Goal: Task Accomplishment & Management: Manage account settings

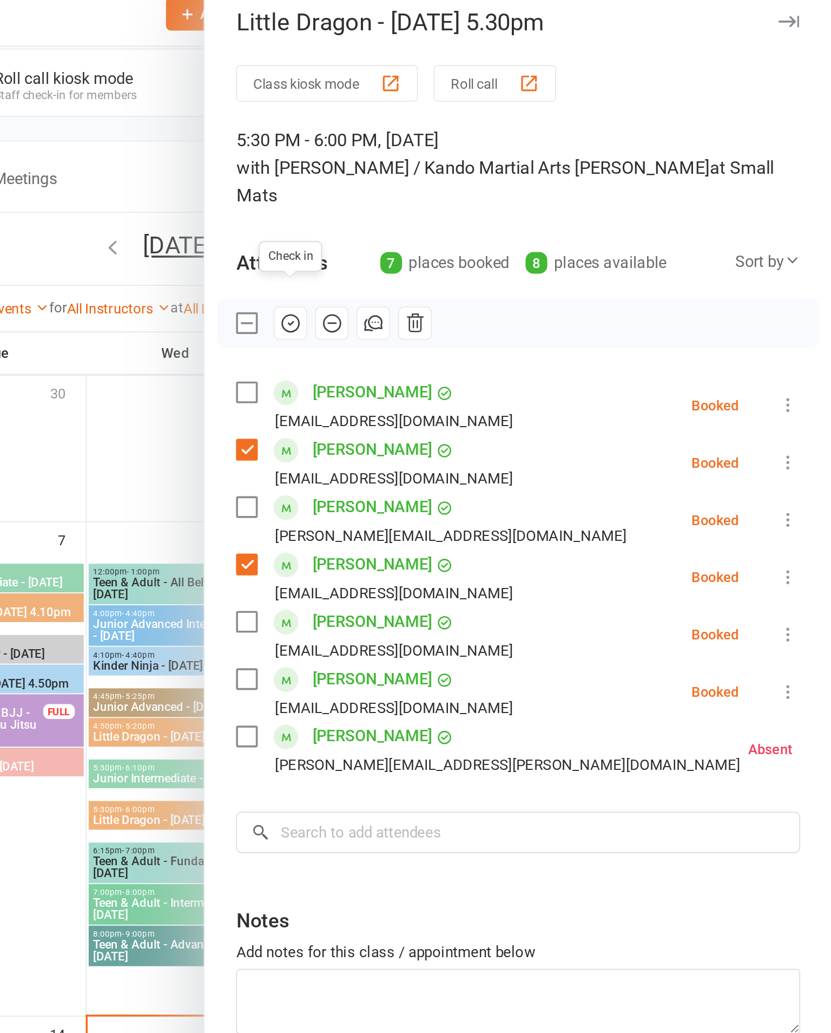
click at [802, 227] on icon at bounding box center [807, 232] width 11 height 11
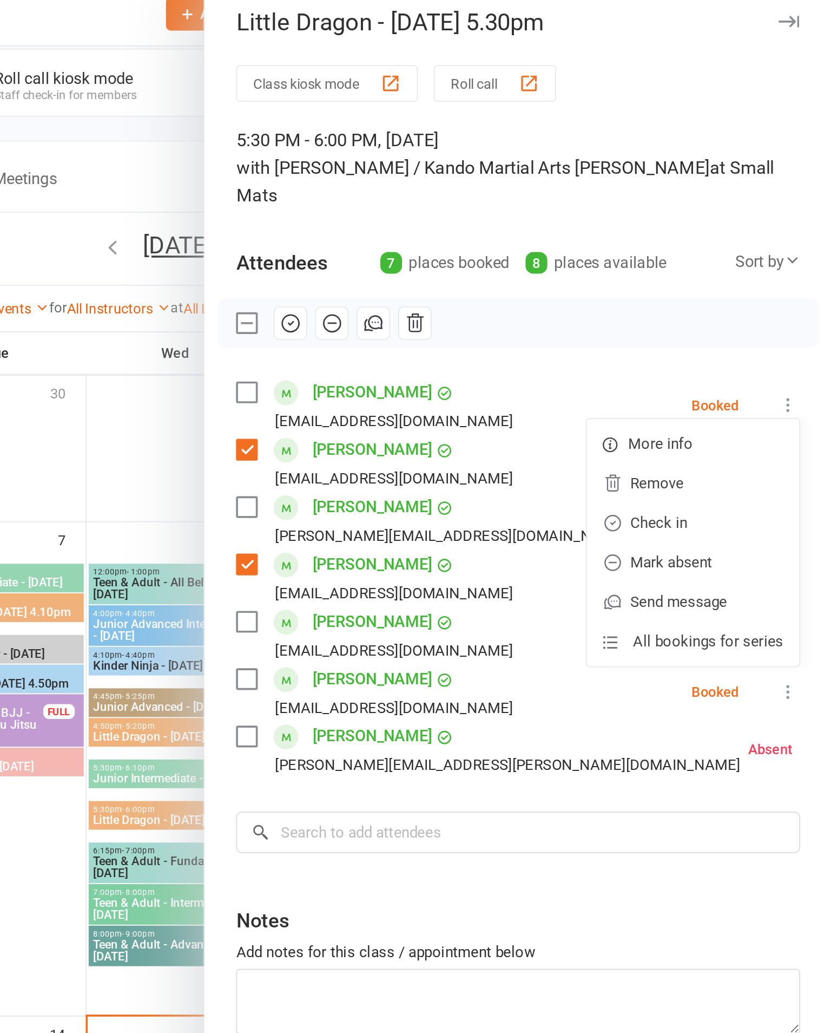
click at [697, 286] on link "Check in" at bounding box center [755, 297] width 116 height 22
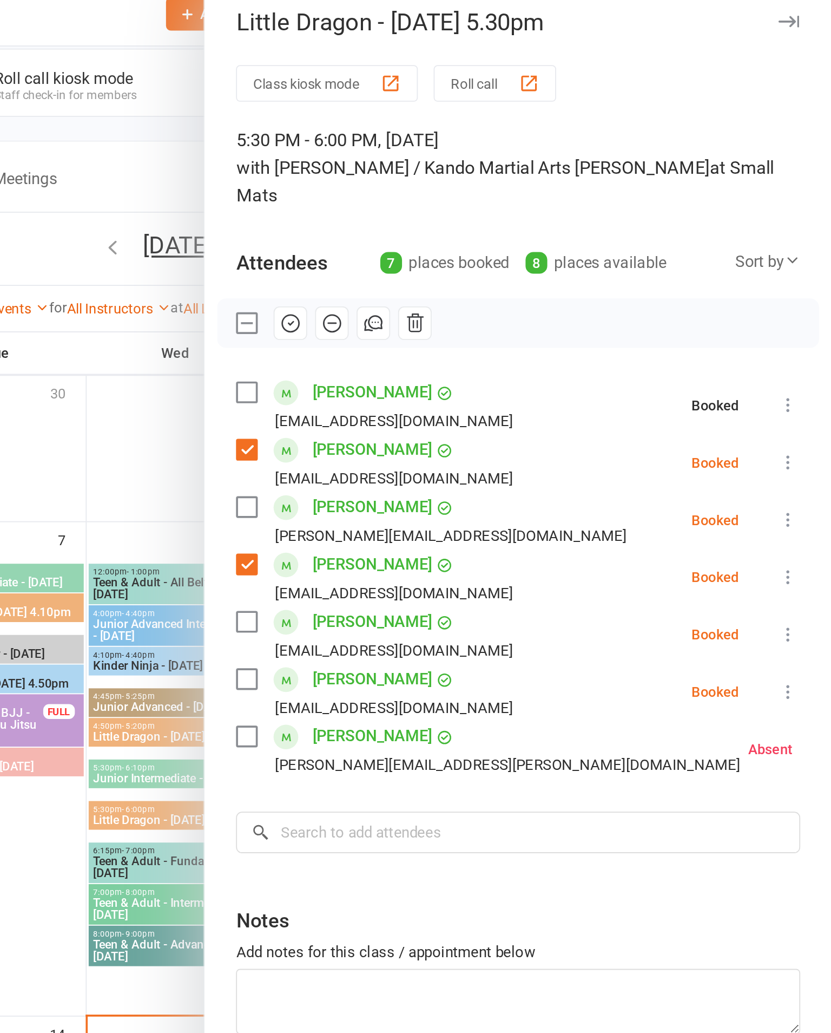
click at [802, 258] on icon at bounding box center [807, 263] width 11 height 11
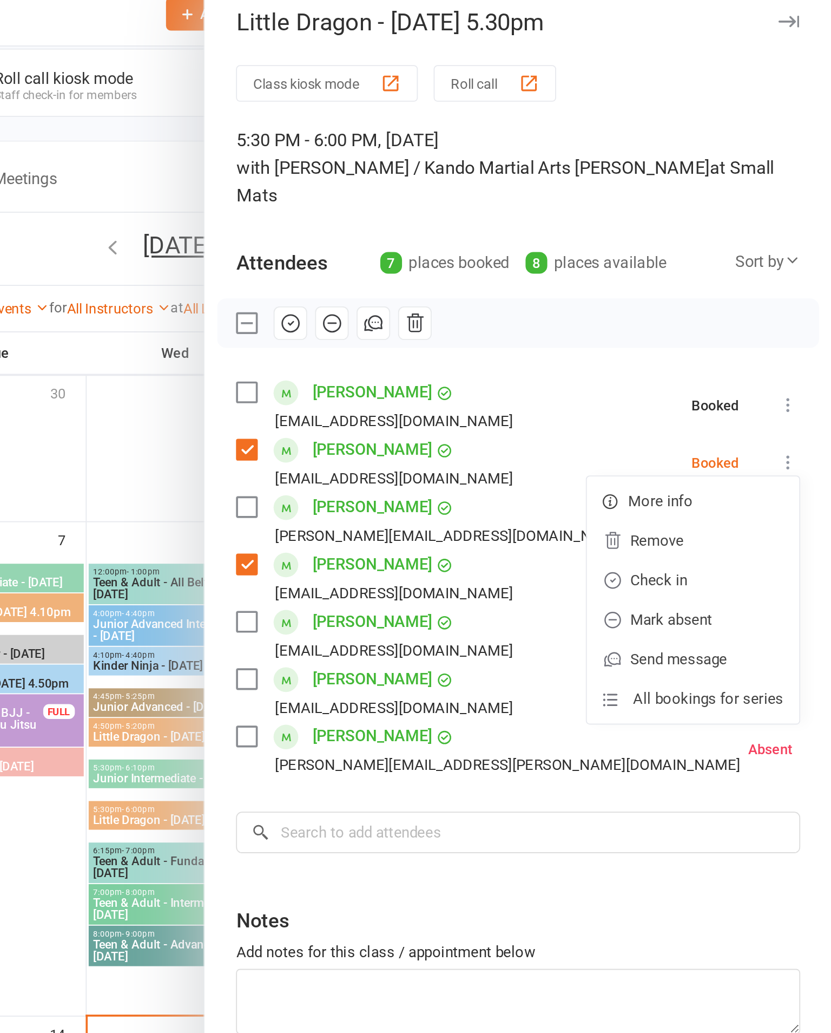
click at [697, 317] on link "Check in" at bounding box center [755, 328] width 116 height 22
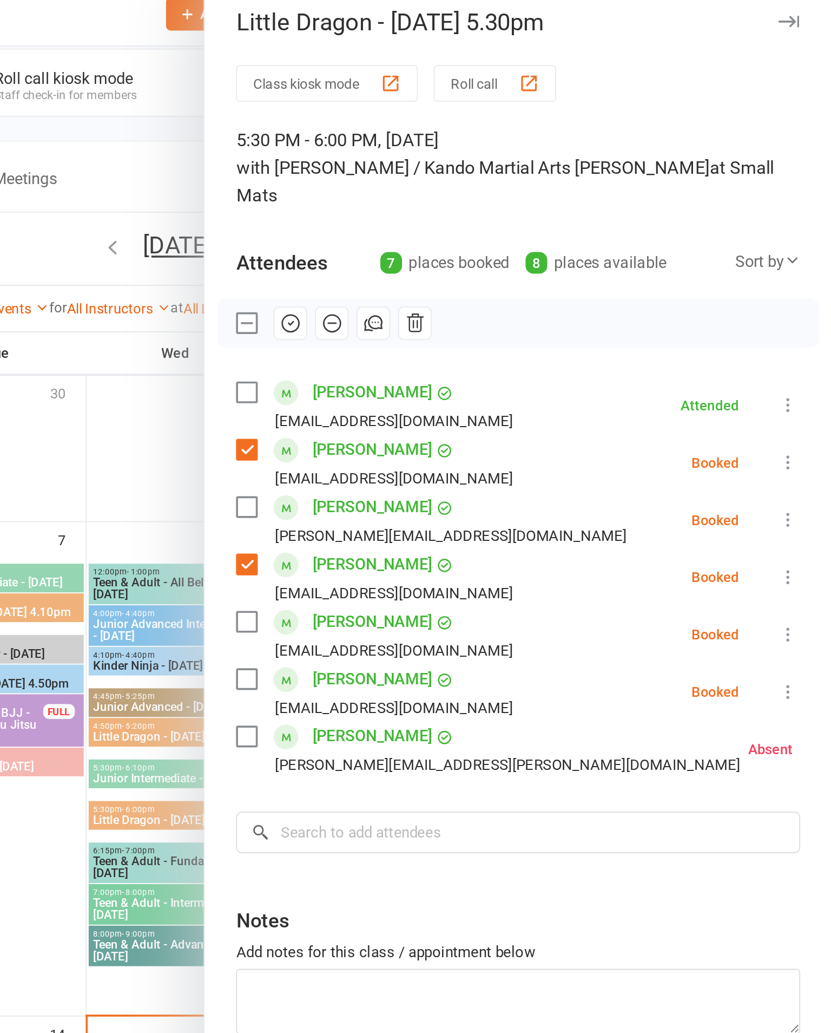
click at [801, 288] on button at bounding box center [807, 294] width 13 height 13
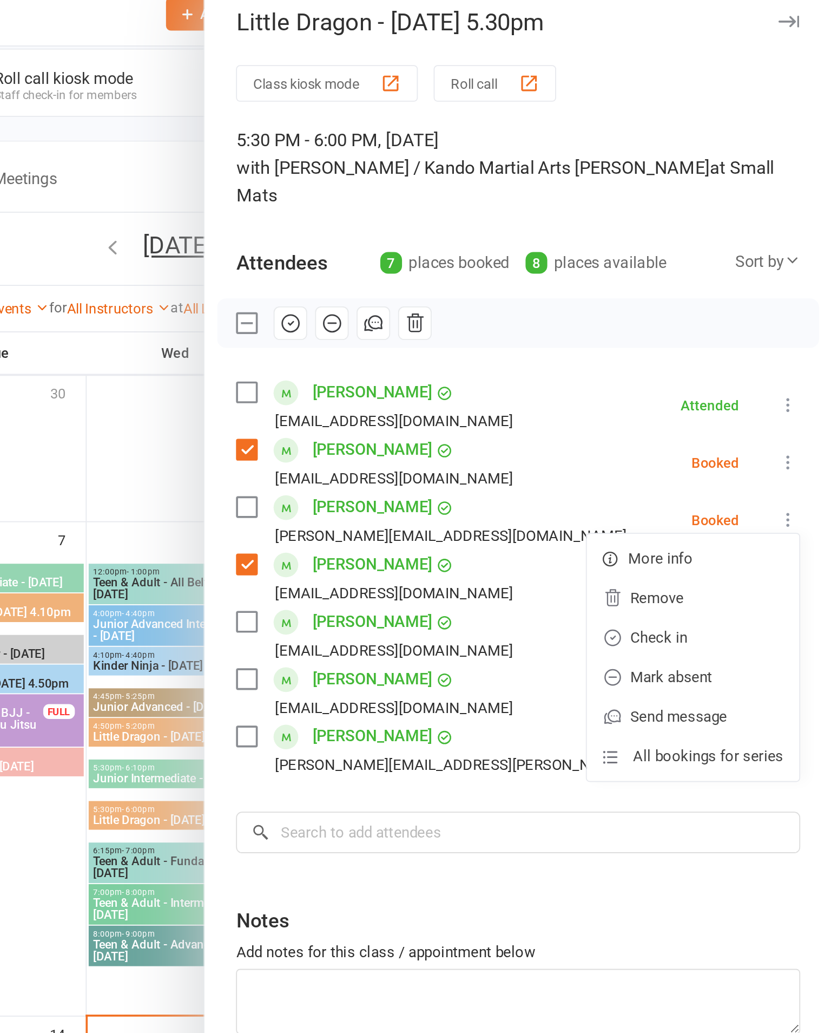
click at [697, 349] on link "Check in" at bounding box center [755, 360] width 116 height 22
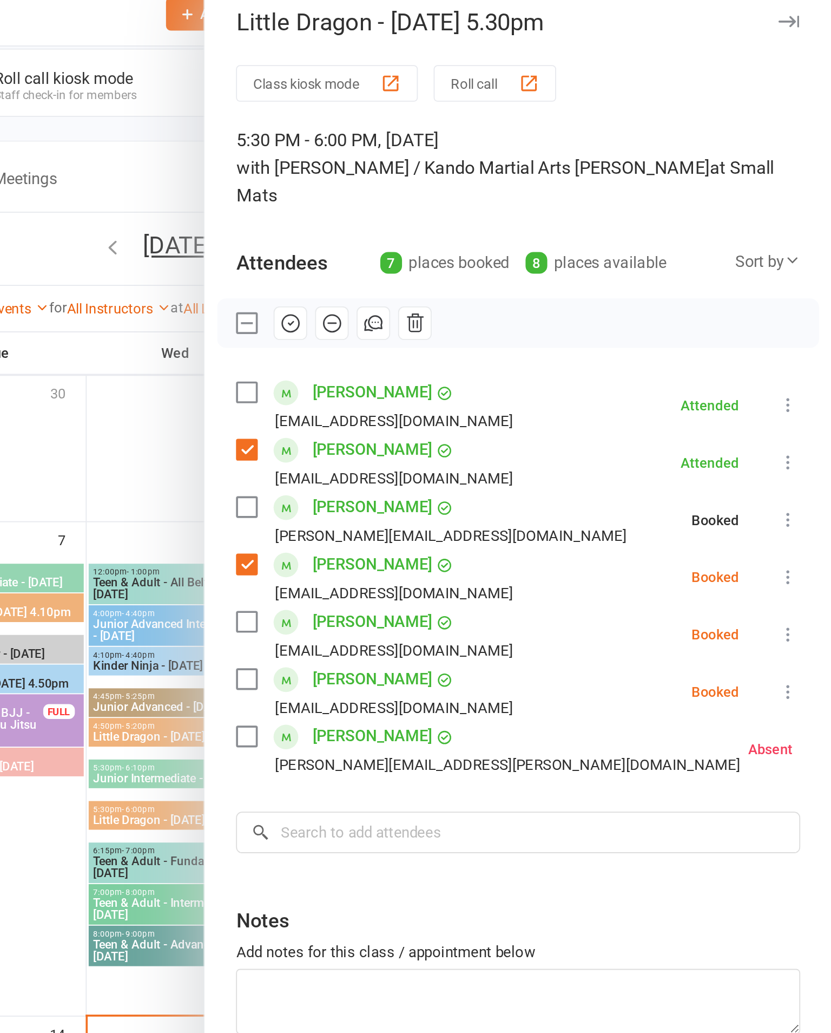
click at [802, 321] on icon at bounding box center [807, 326] width 11 height 11
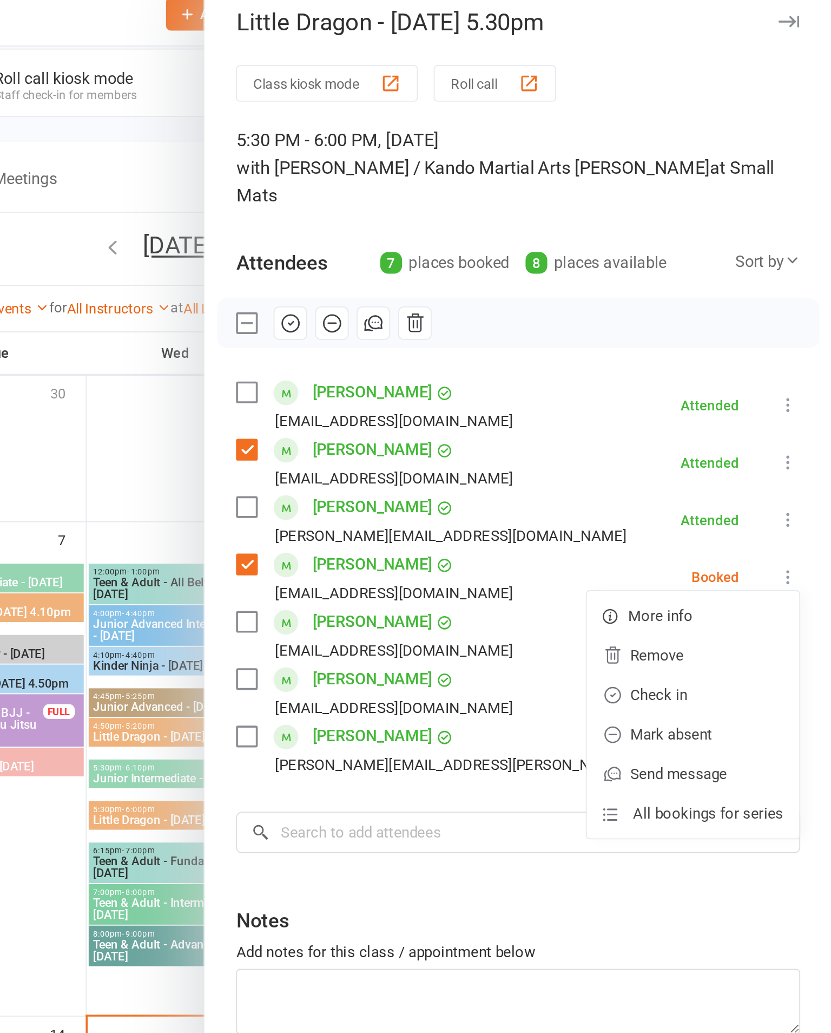
click at [697, 380] on link "Check in" at bounding box center [755, 391] width 116 height 22
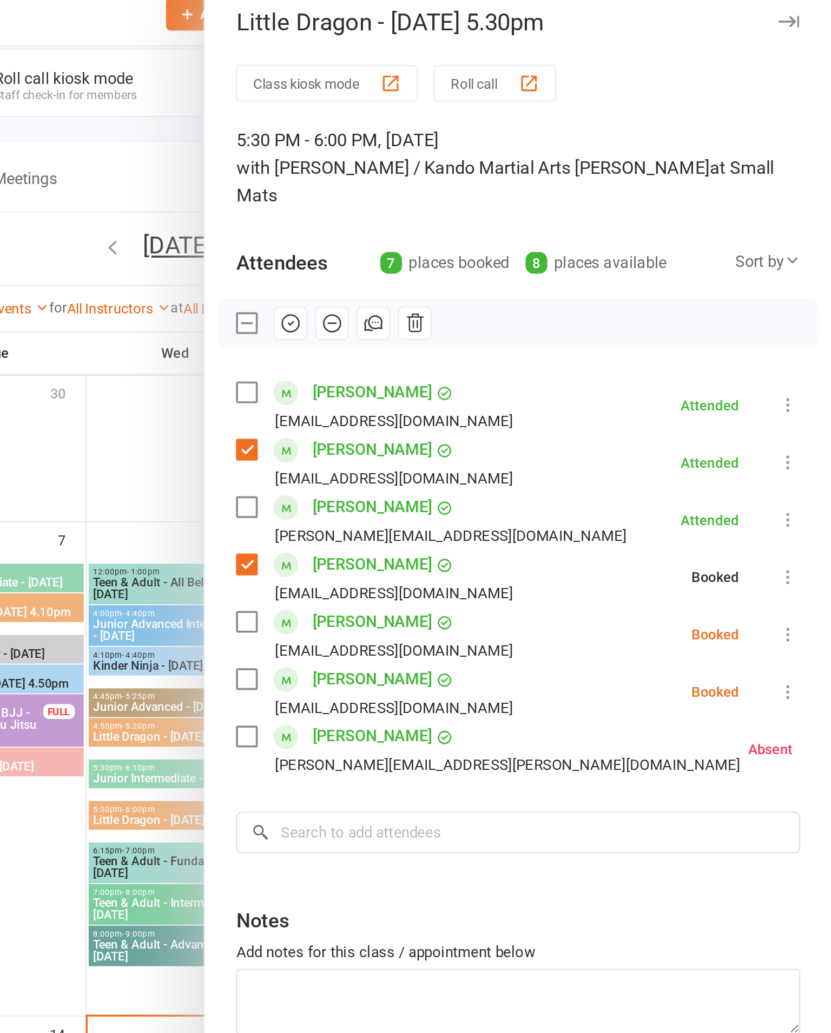
click at [802, 352] on icon at bounding box center [807, 357] width 11 height 11
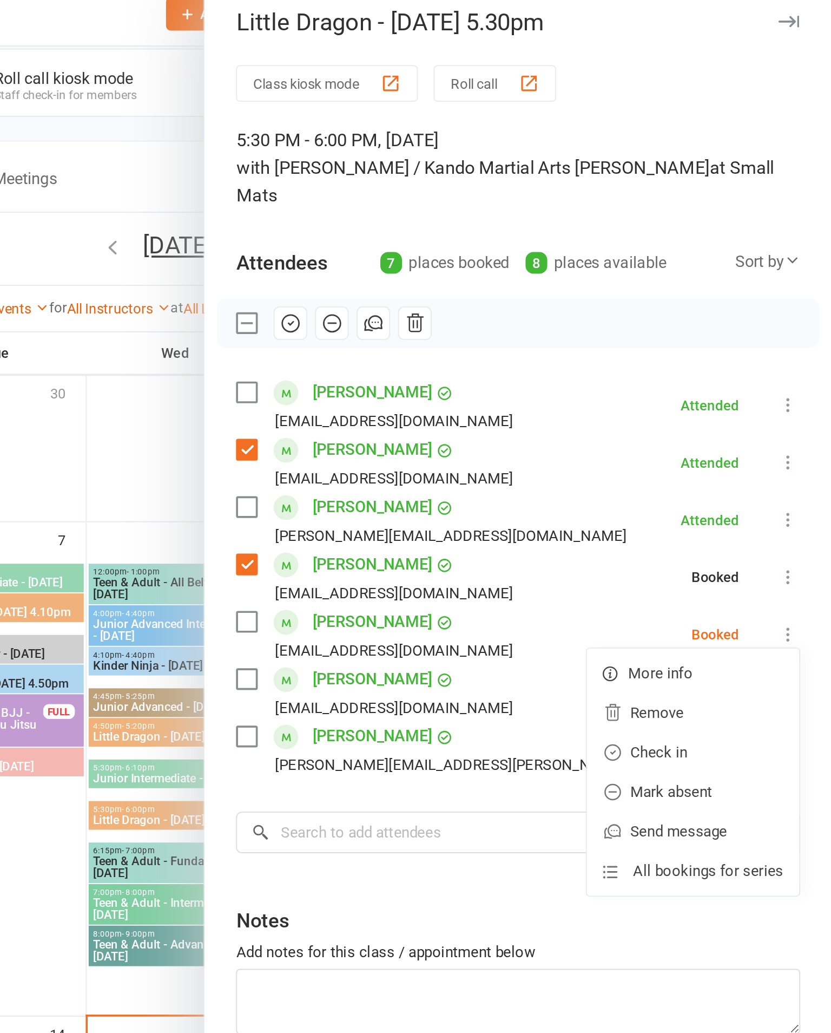
click at [697, 411] on link "Check in" at bounding box center [755, 422] width 116 height 22
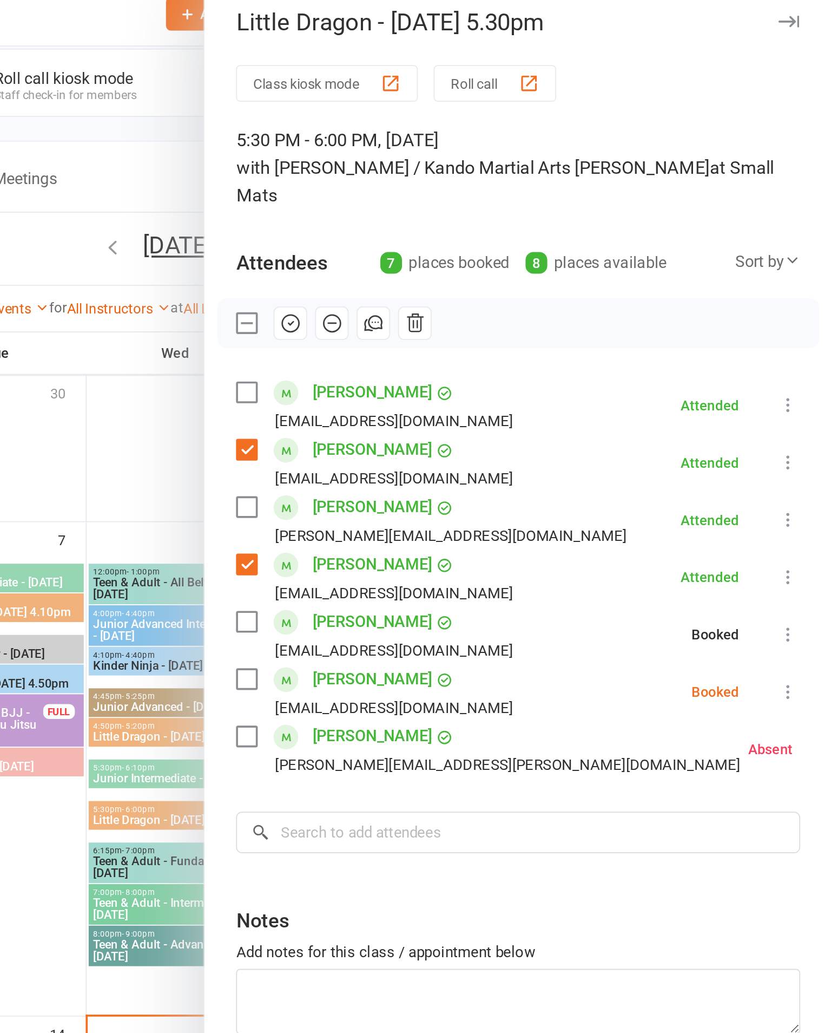
click at [802, 384] on icon at bounding box center [807, 389] width 11 height 11
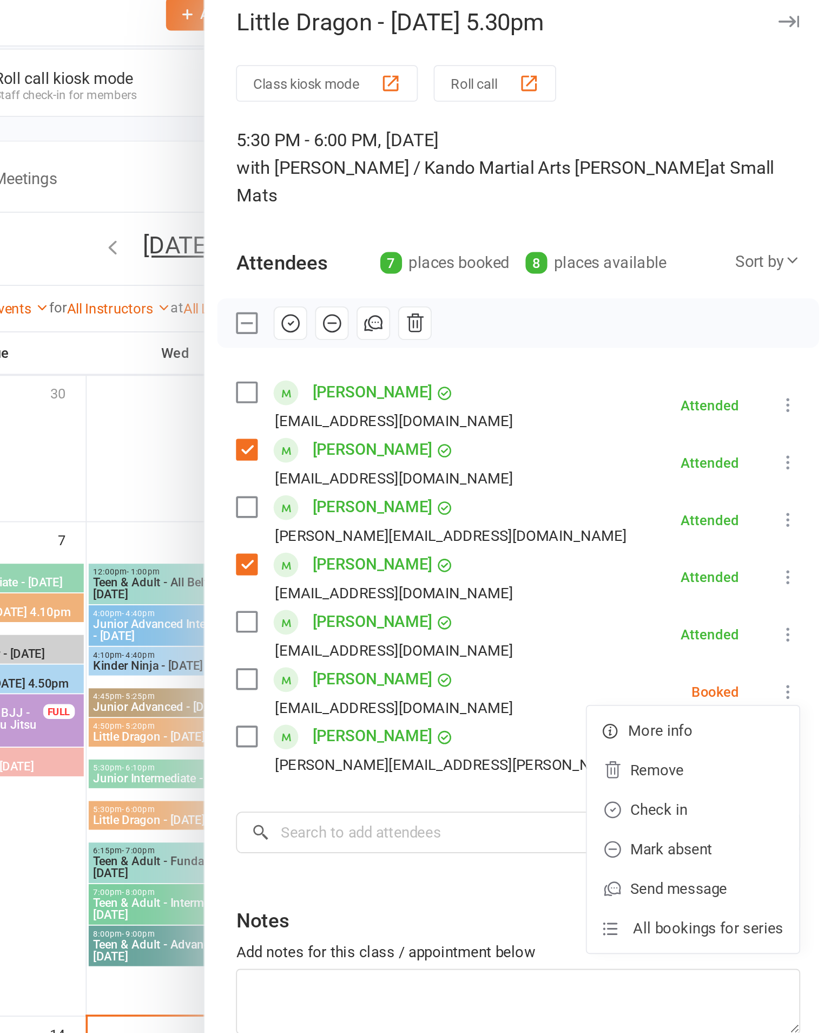
click at [697, 464] on link "Mark absent" at bounding box center [755, 475] width 116 height 22
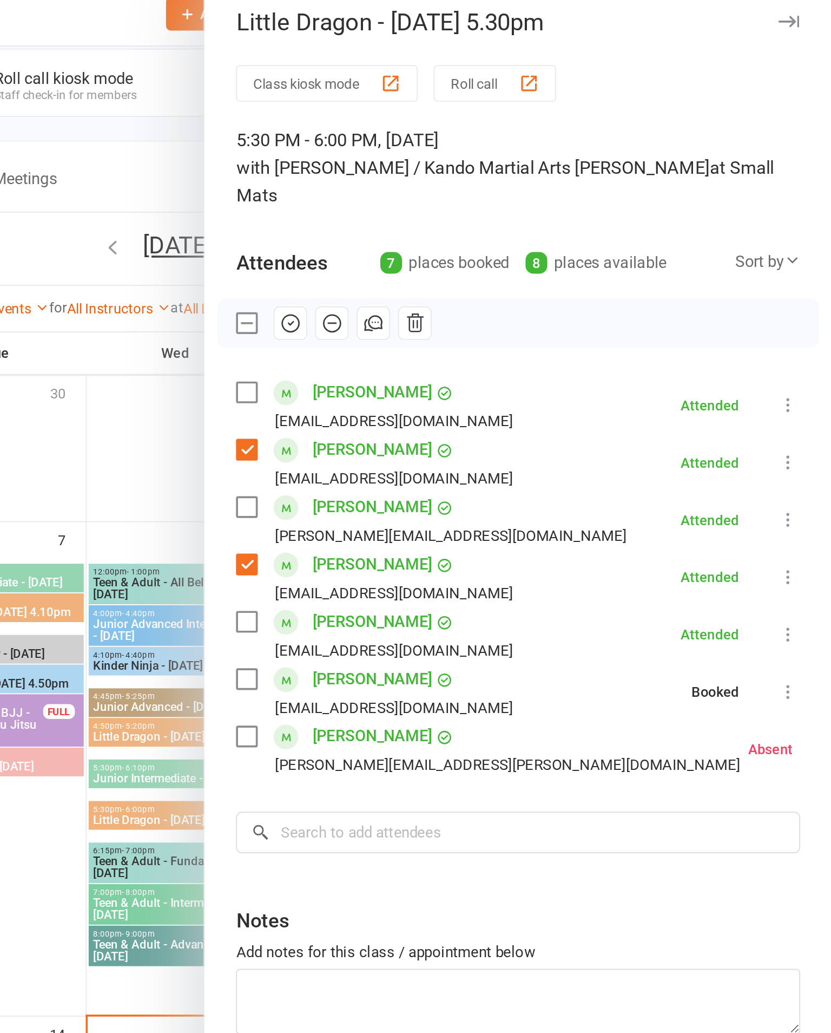
click at [831, 415] on icon at bounding box center [836, 420] width 11 height 11
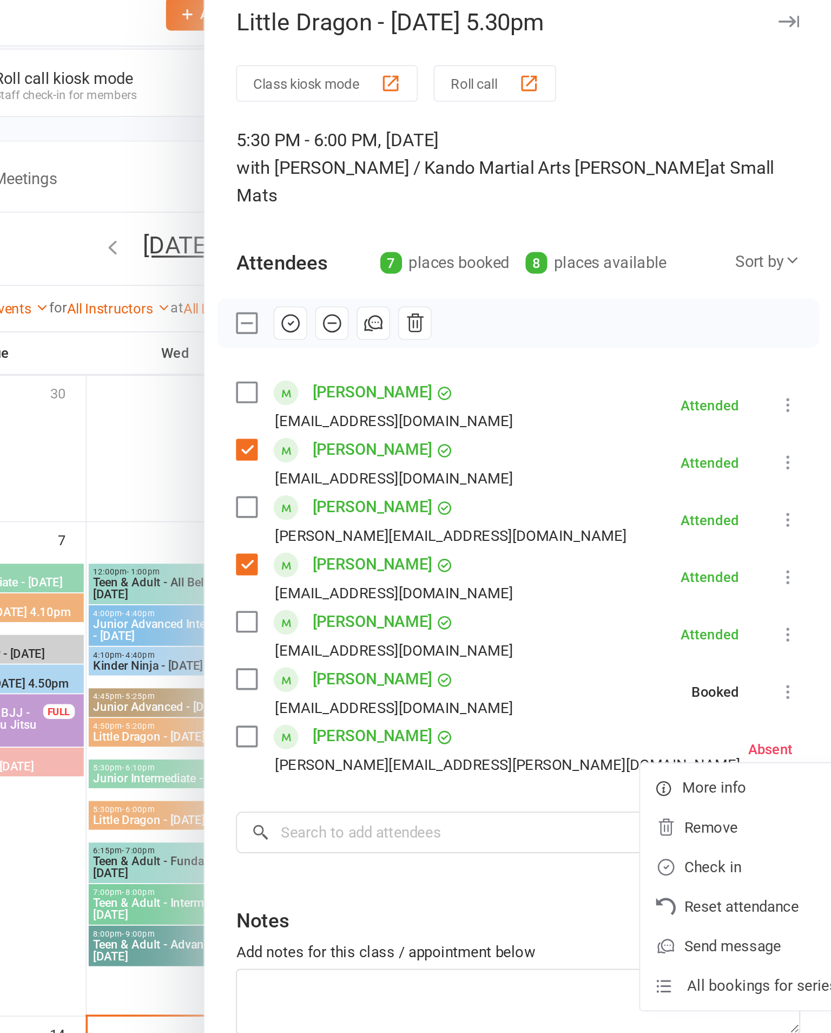
click at [726, 474] on link "Check in" at bounding box center [784, 485] width 116 height 22
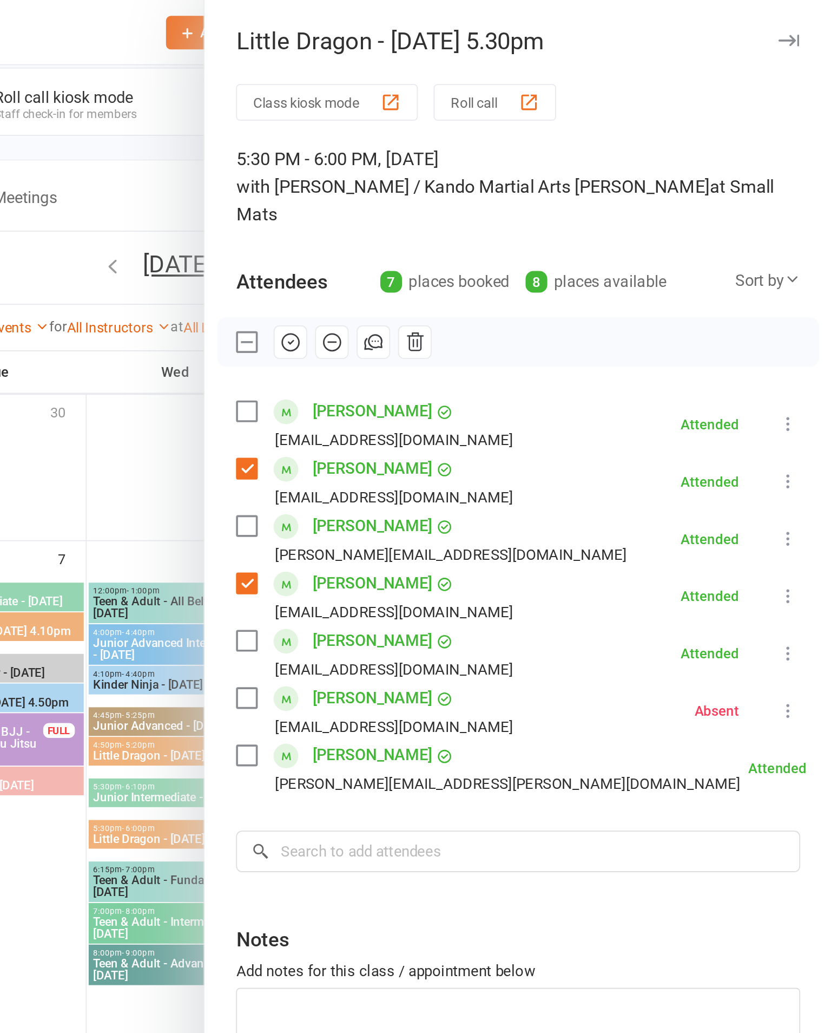
click at [802, 23] on icon "button" at bounding box center [807, 22] width 11 height 6
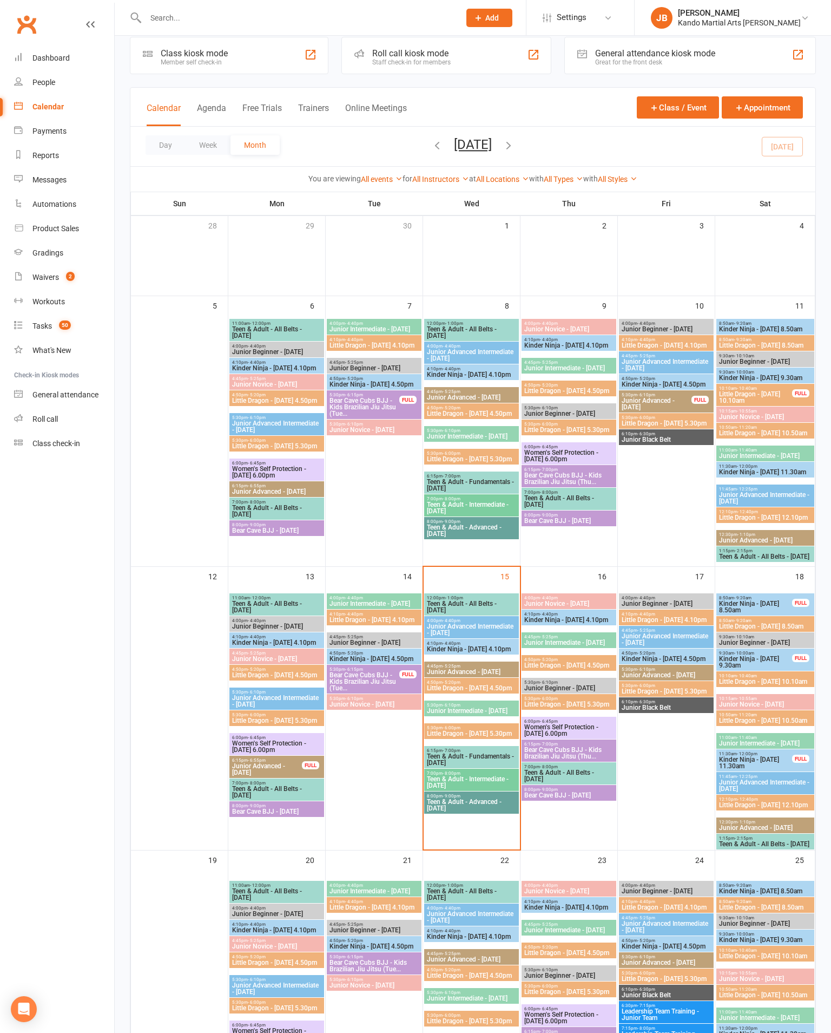
click at [36, 159] on div "Reports" at bounding box center [45, 155] width 27 height 9
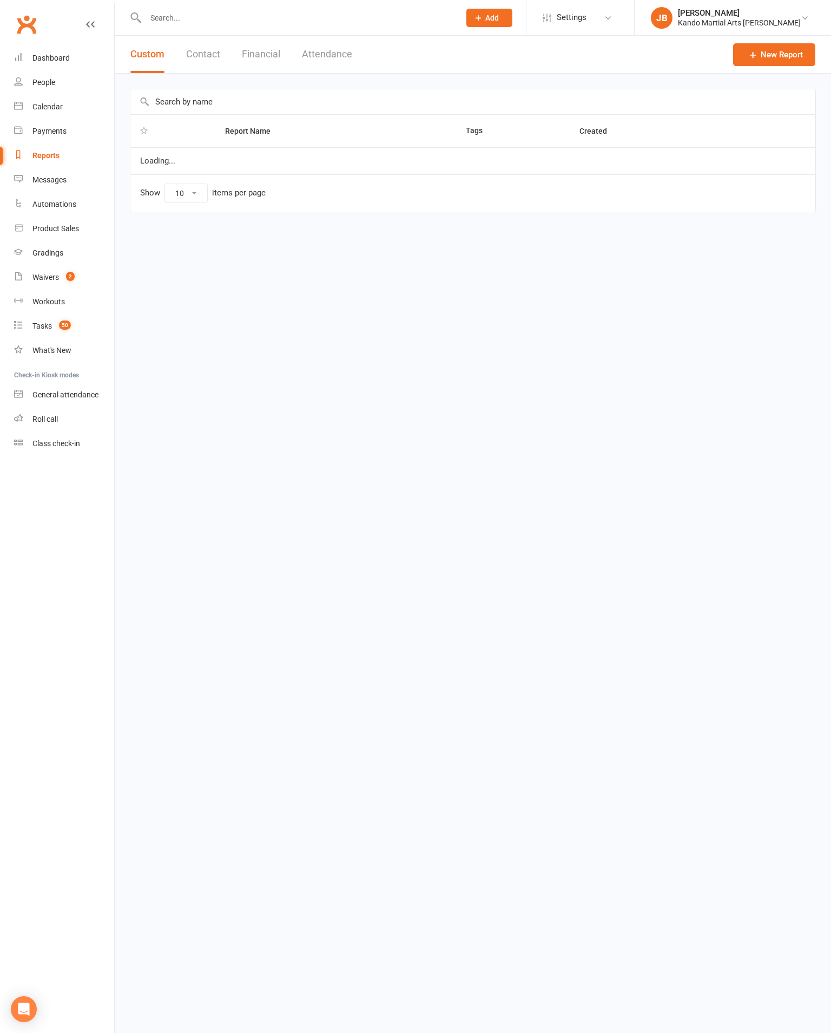
select select "100"
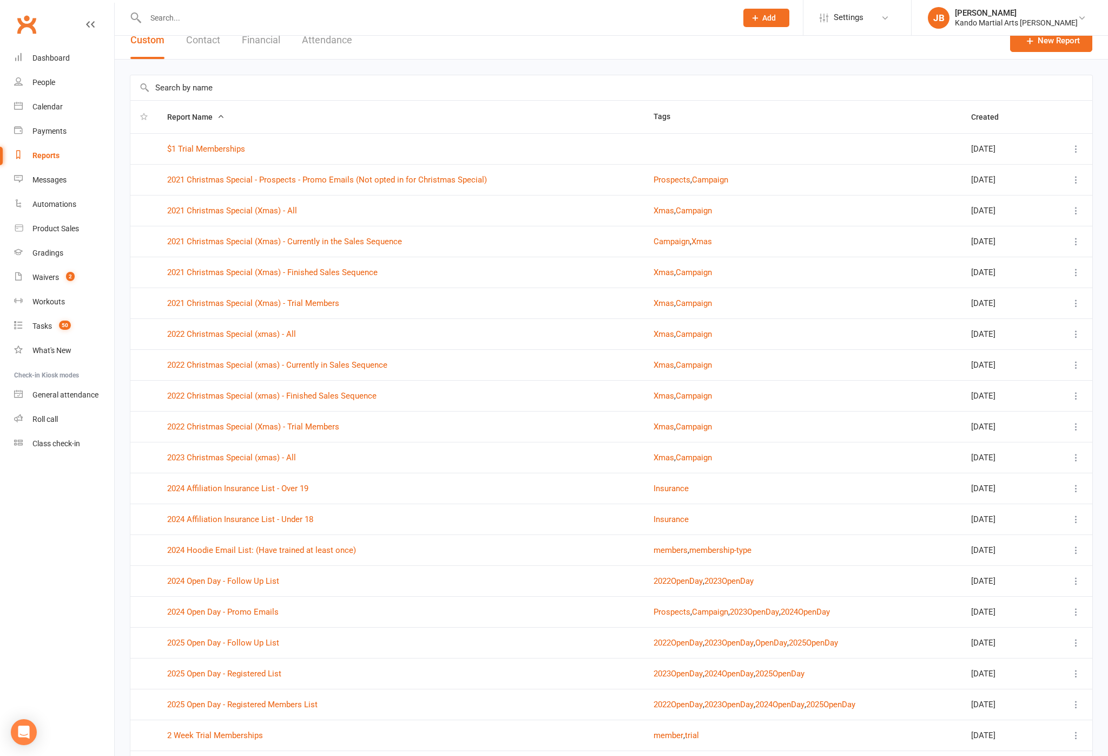
click at [831, 94] on input "text" at bounding box center [611, 87] width 962 height 25
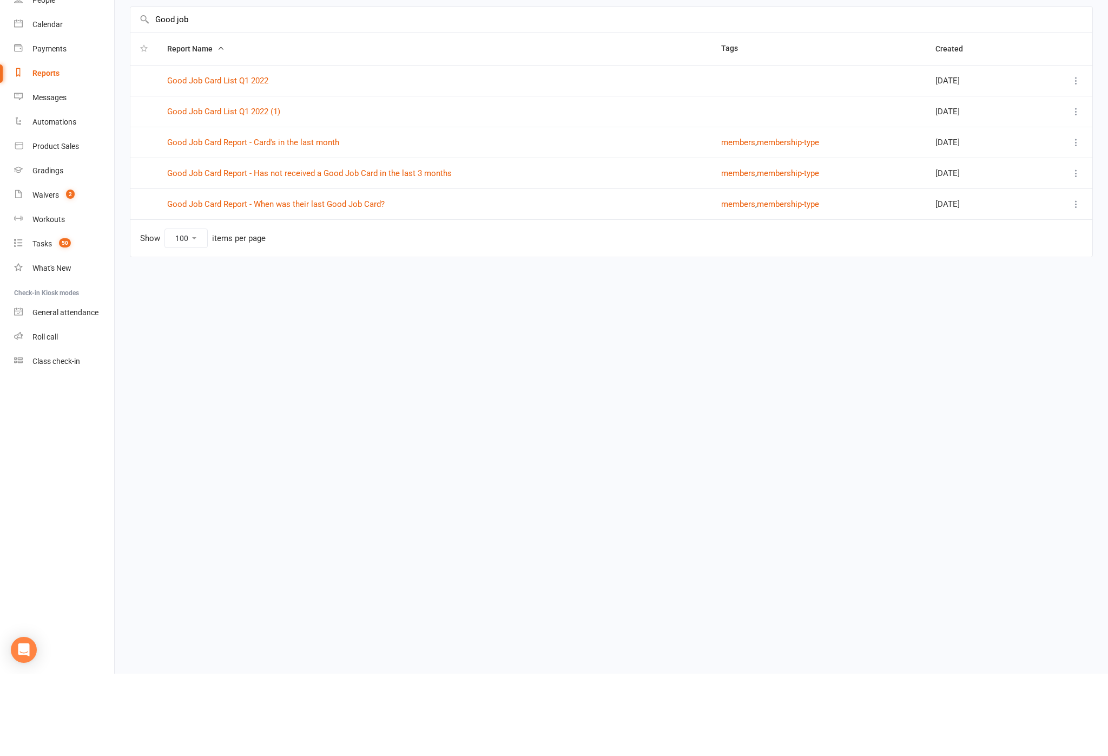
type input "Good job"
click at [214, 251] on link "Good Job Card Report - Has not received a Good Job Card in the last 3 months" at bounding box center [309, 256] width 285 height 10
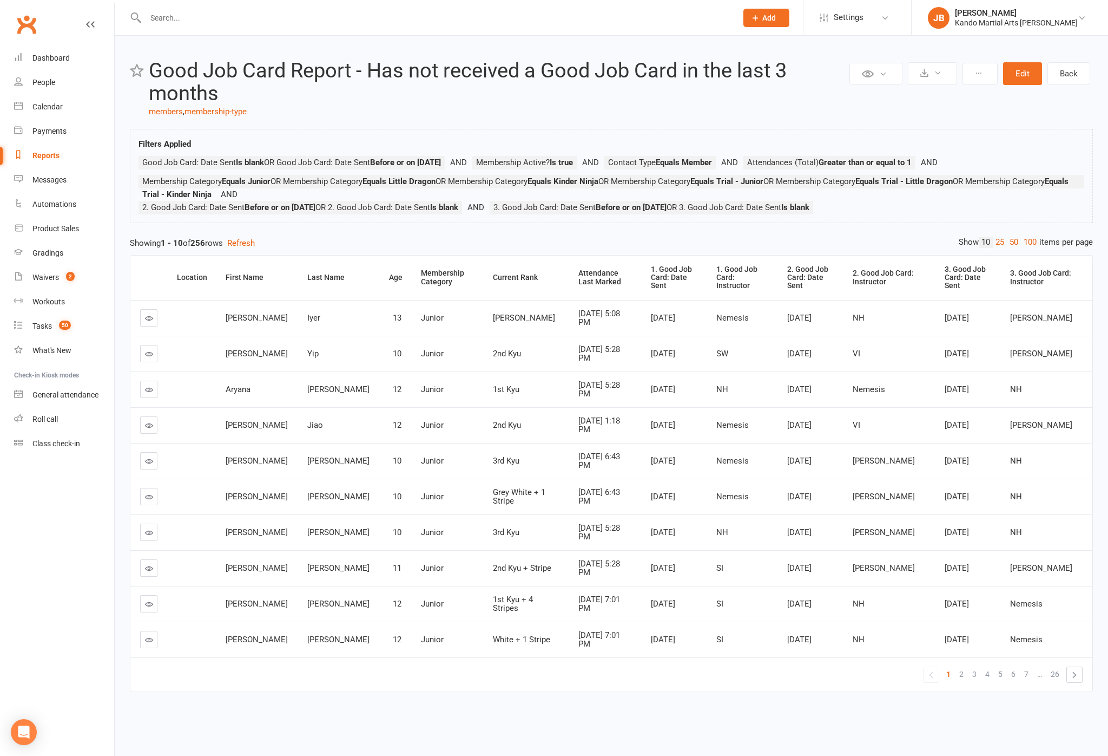
click at [831, 248] on link "100" at bounding box center [1030, 242] width 18 height 11
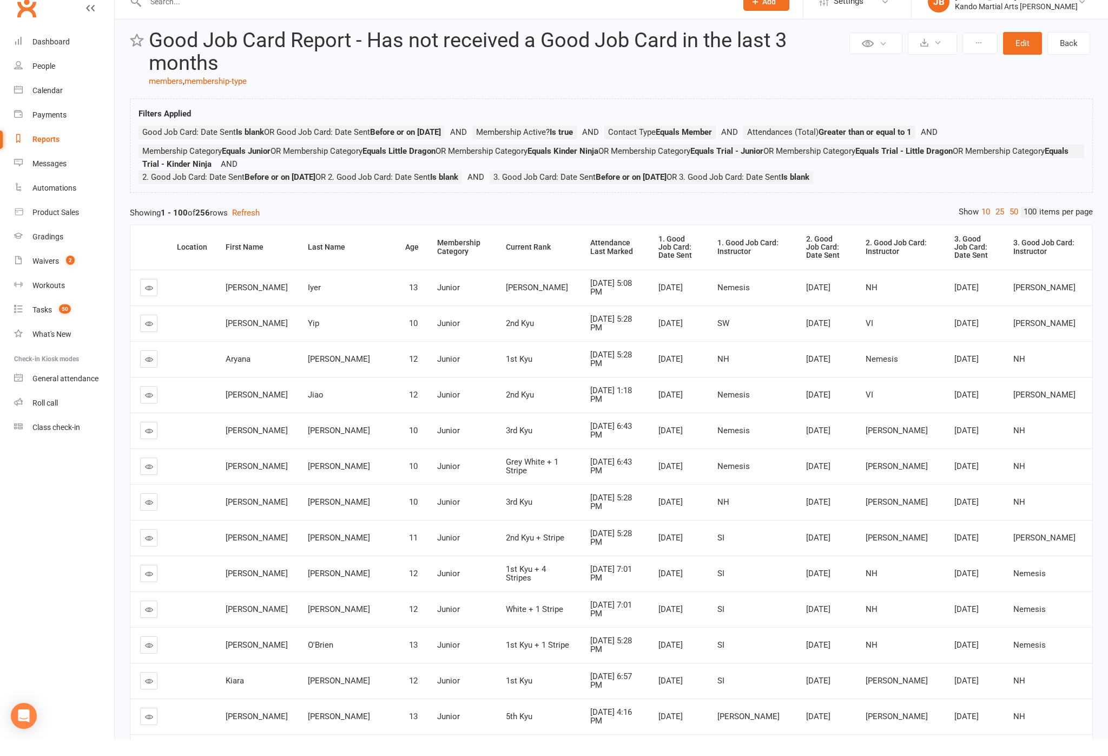
scroll to position [18, 0]
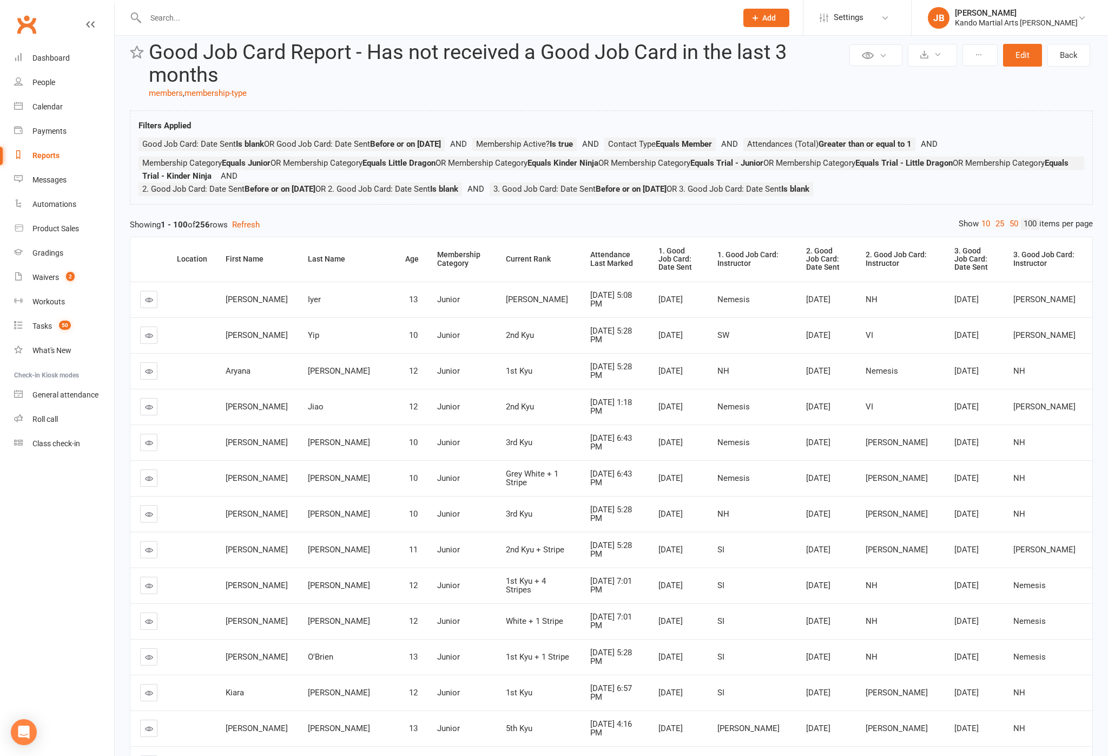
click at [591, 267] on div "Attendance Last Marked" at bounding box center [616, 259] width 50 height 17
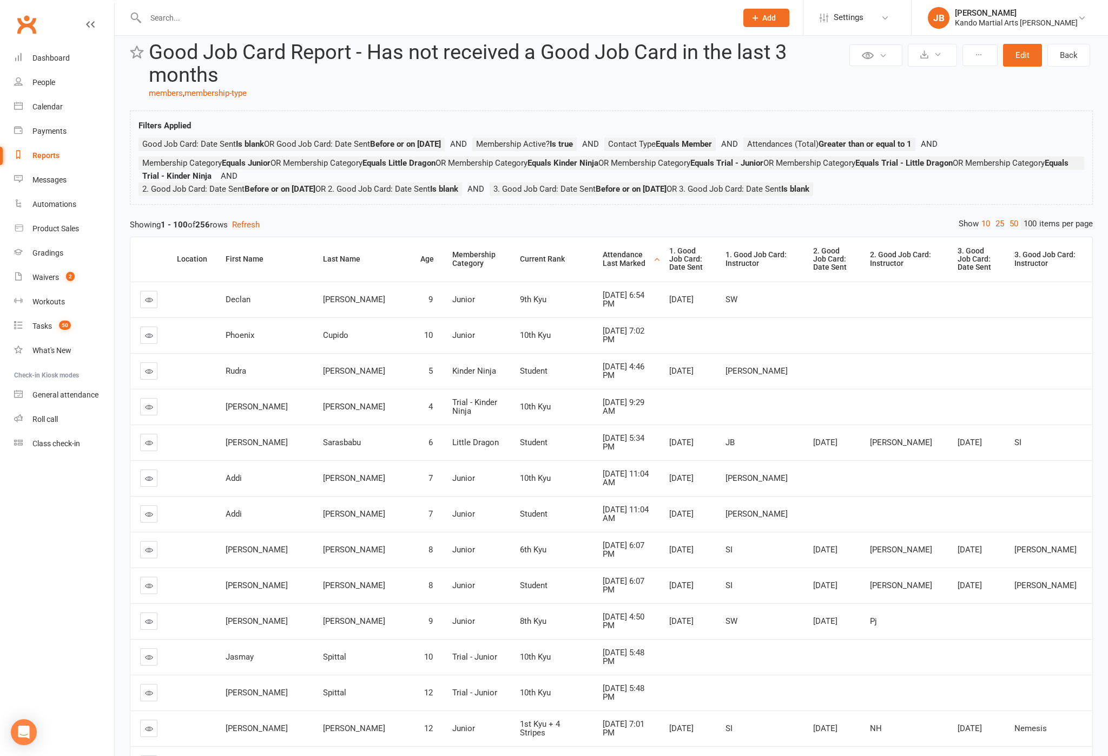
click at [603, 267] on div "Attendance Last Marked" at bounding box center [627, 259] width 48 height 17
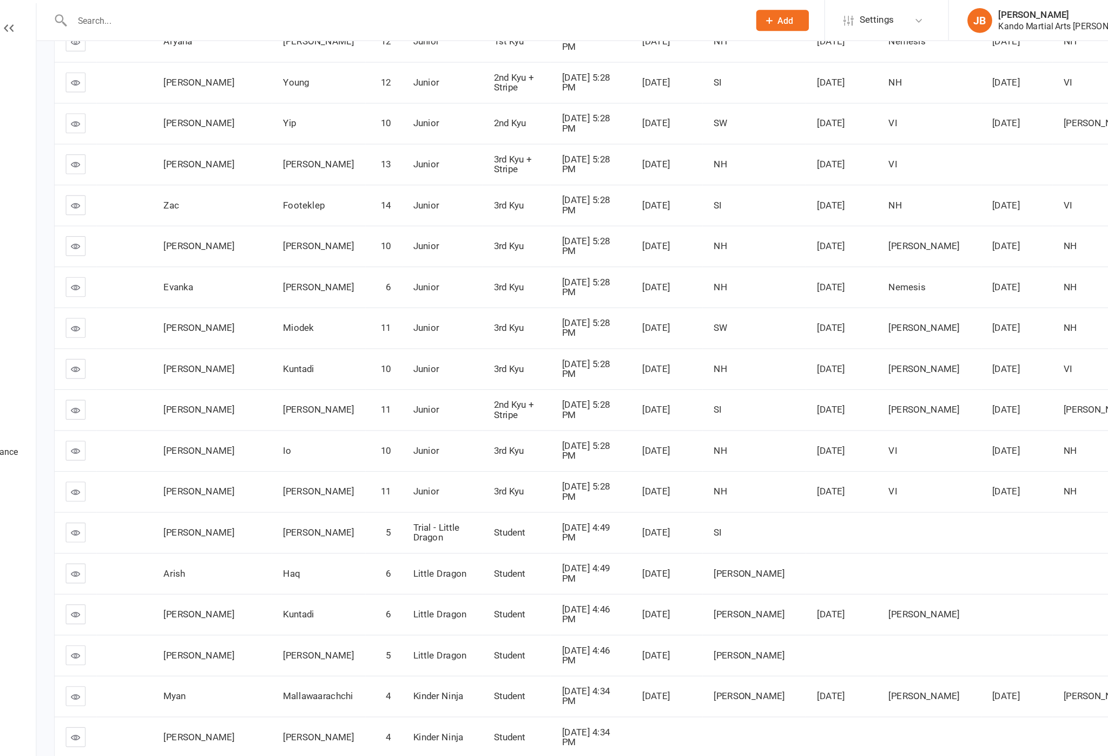
scroll to position [710, 0]
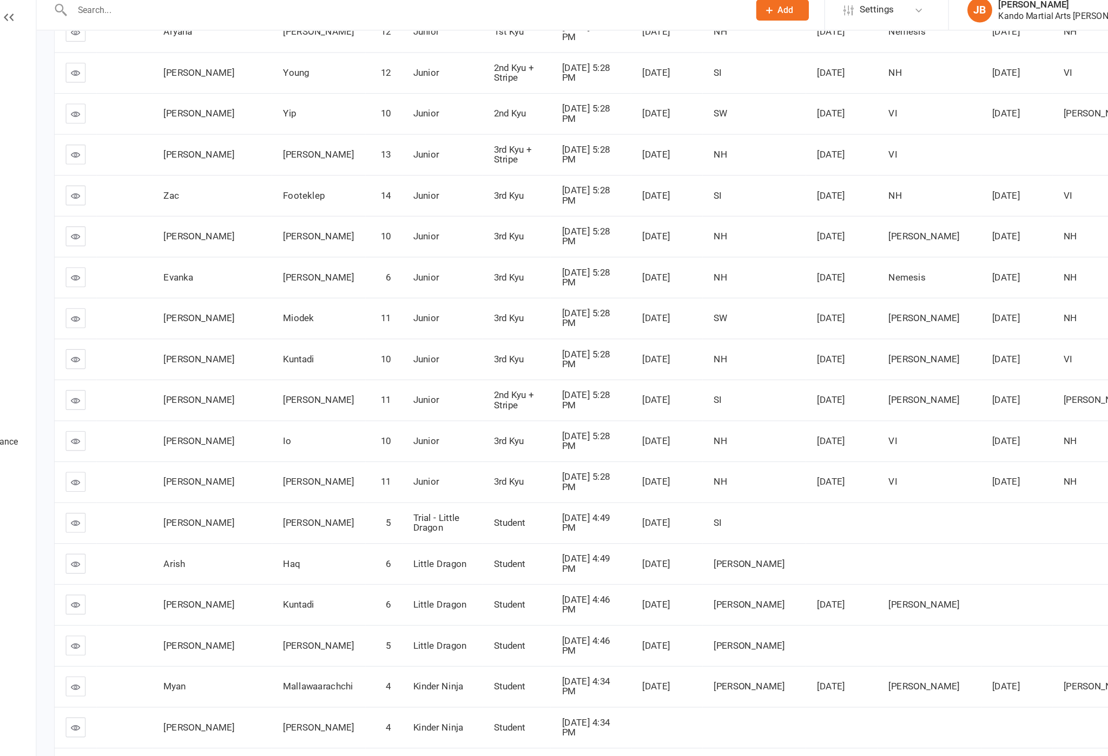
click at [145, 640] on icon at bounding box center [149, 644] width 8 height 8
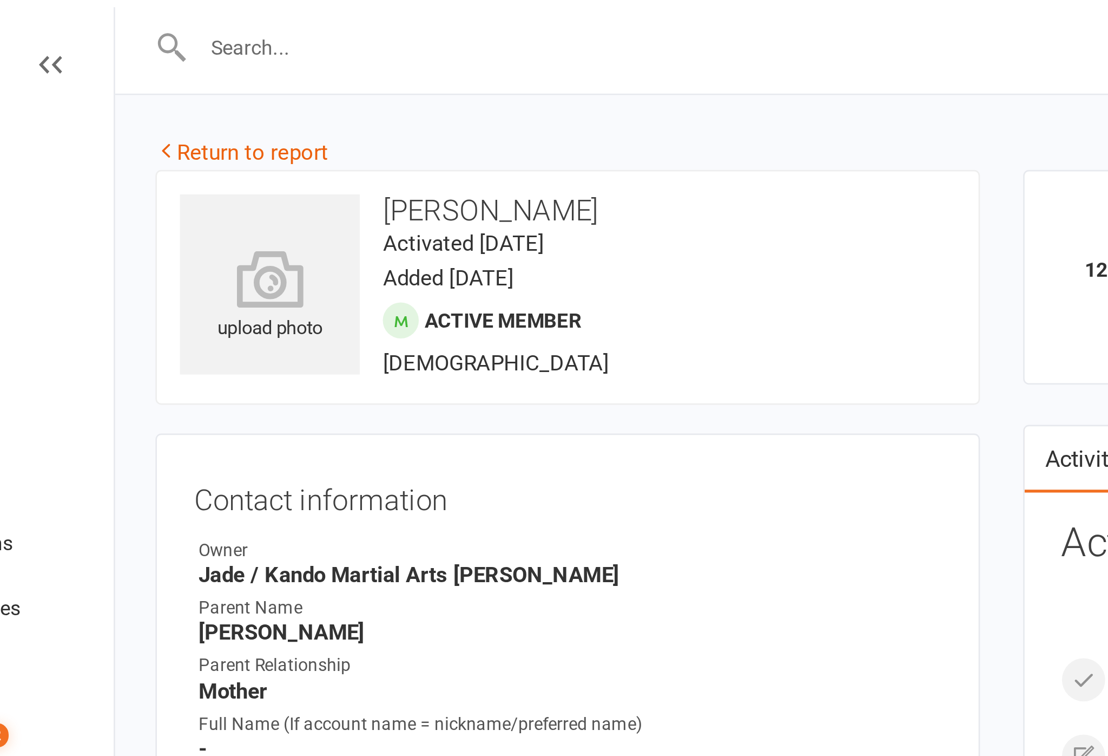
click at [130, 55] on link "Return to report" at bounding box center [162, 58] width 65 height 10
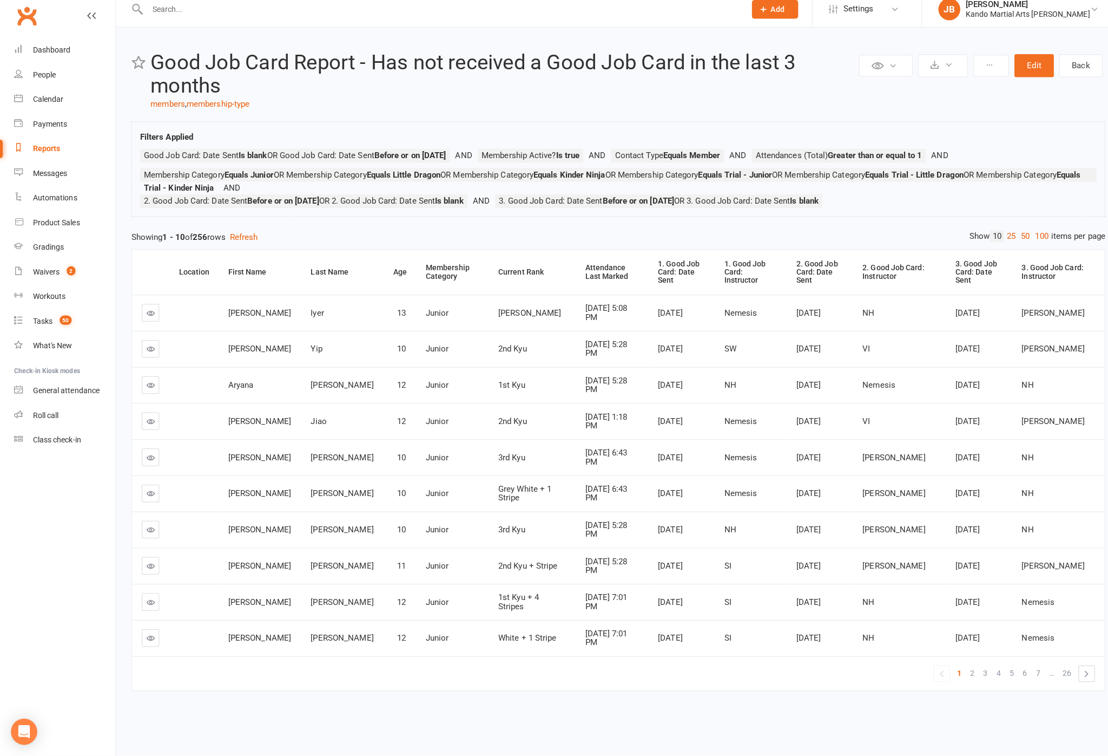
click at [831, 248] on link "100" at bounding box center [1030, 242] width 18 height 11
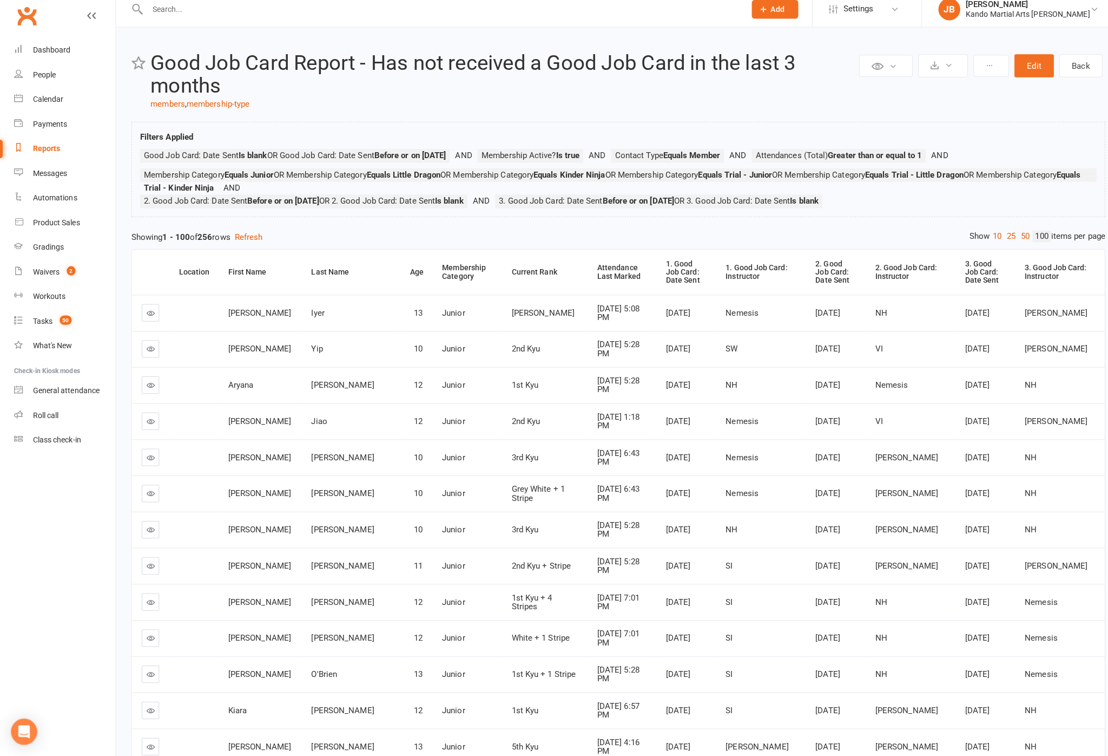
click at [591, 286] on div "Attendance Last Marked" at bounding box center [616, 277] width 50 height 17
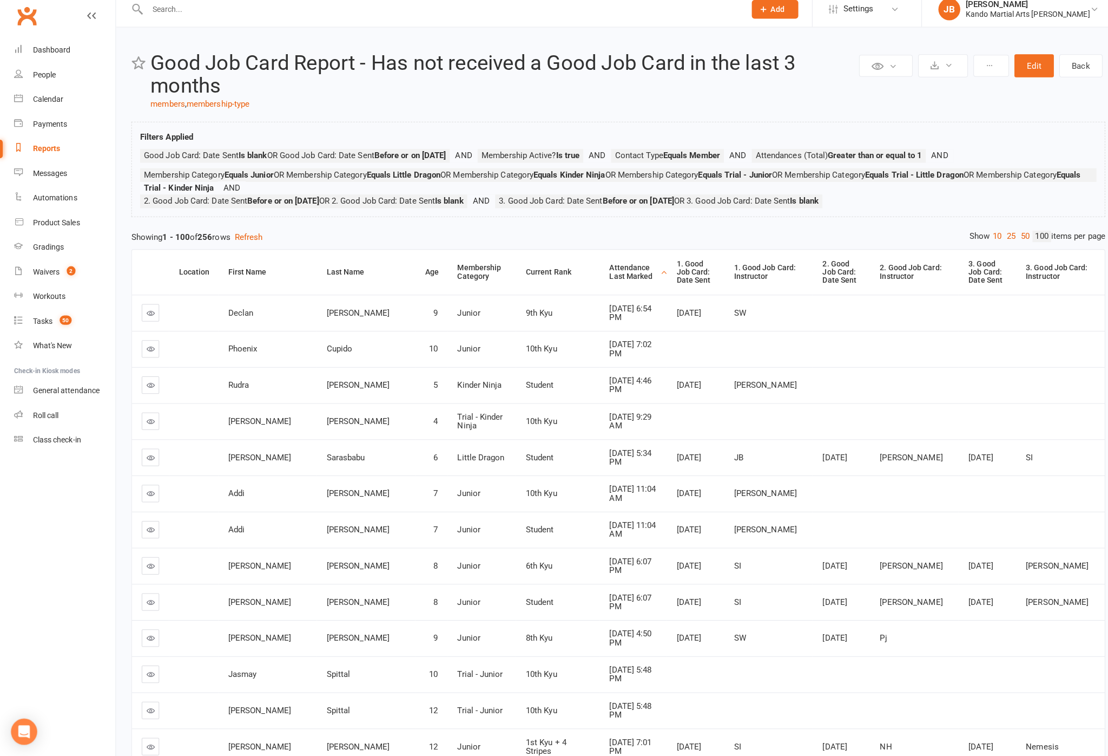
click at [603, 286] on div "Attendance Last Marked" at bounding box center [627, 277] width 48 height 17
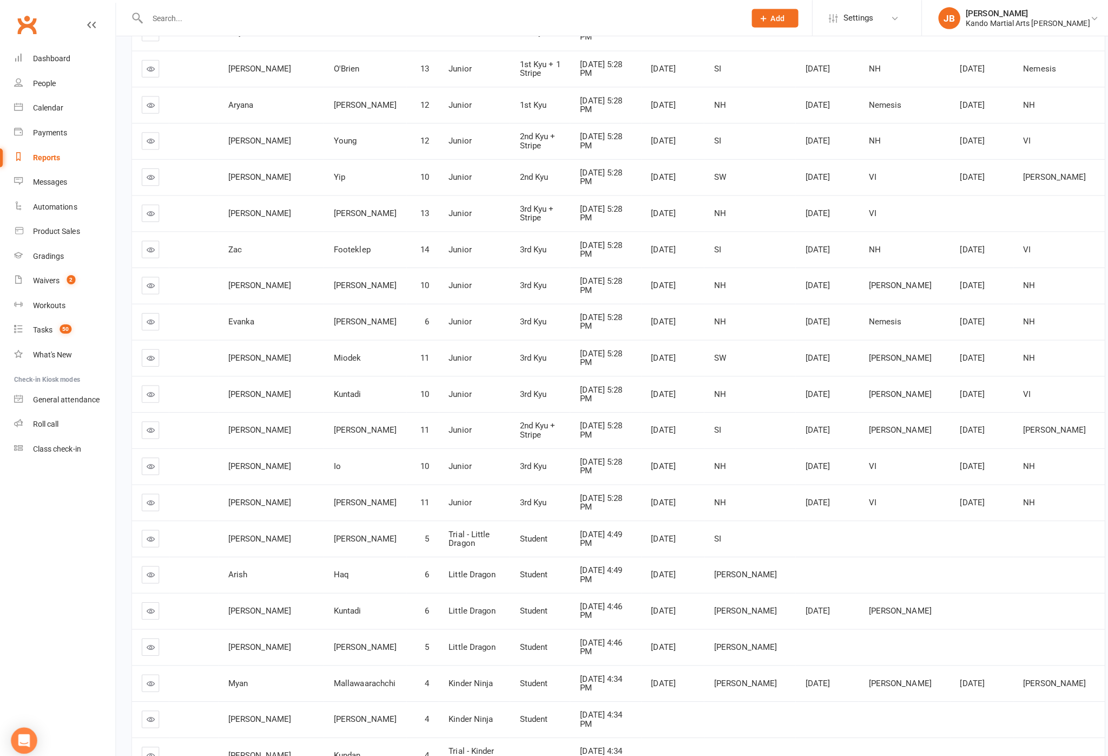
scroll to position [644, 0]
click at [133, 701] on td at bounding box center [148, 710] width 37 height 36
click at [143, 703] on link at bounding box center [148, 709] width 17 height 17
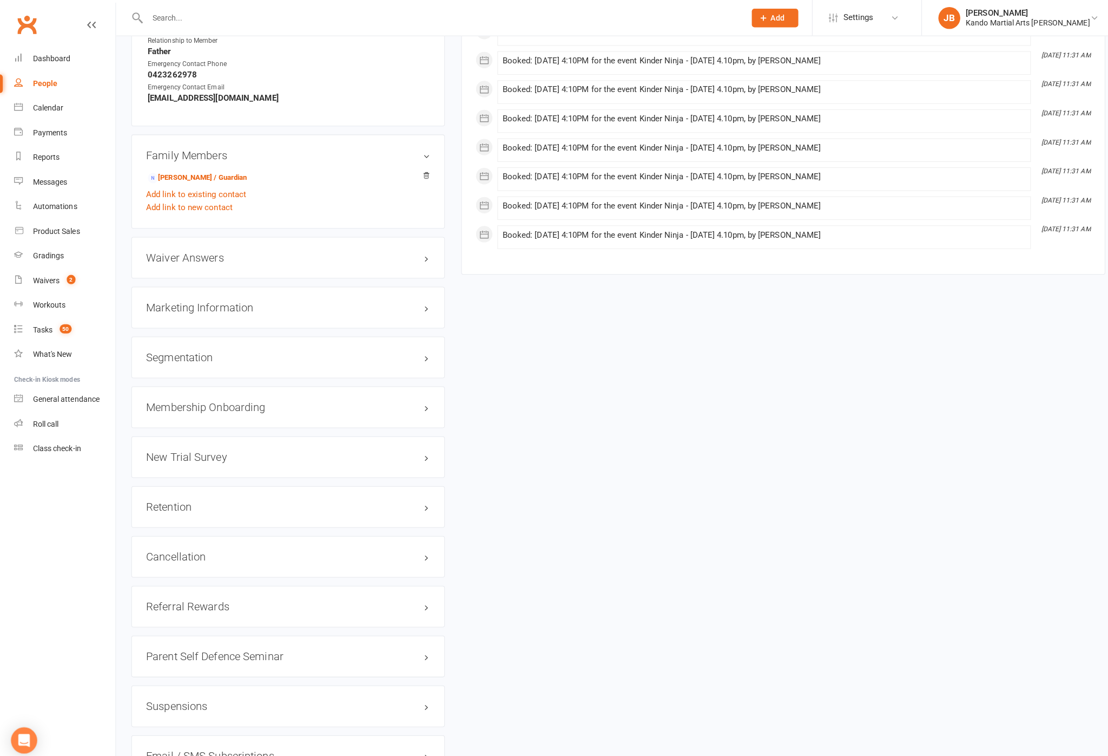
scroll to position [1034, 0]
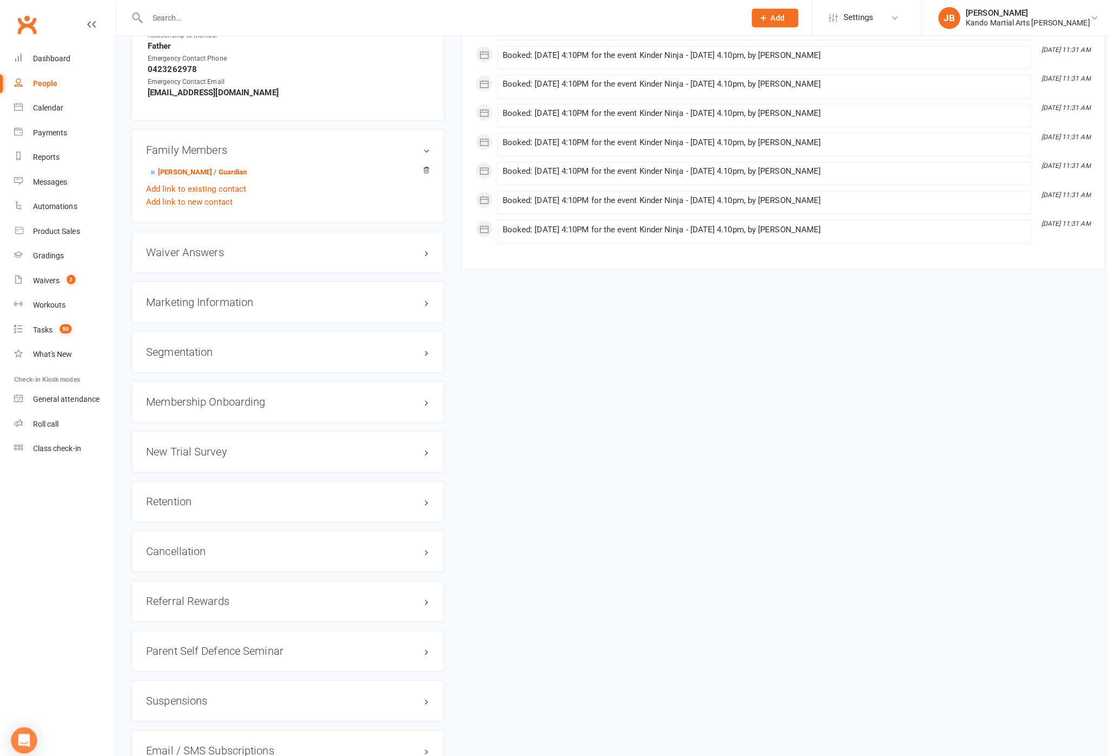
click at [422, 495] on h3 "Retention edit" at bounding box center [285, 496] width 281 height 12
click at [416, 490] on h3 "Retention edit" at bounding box center [285, 496] width 281 height 12
click at [0, 0] on link "edit" at bounding box center [0, 0] width 0 height 0
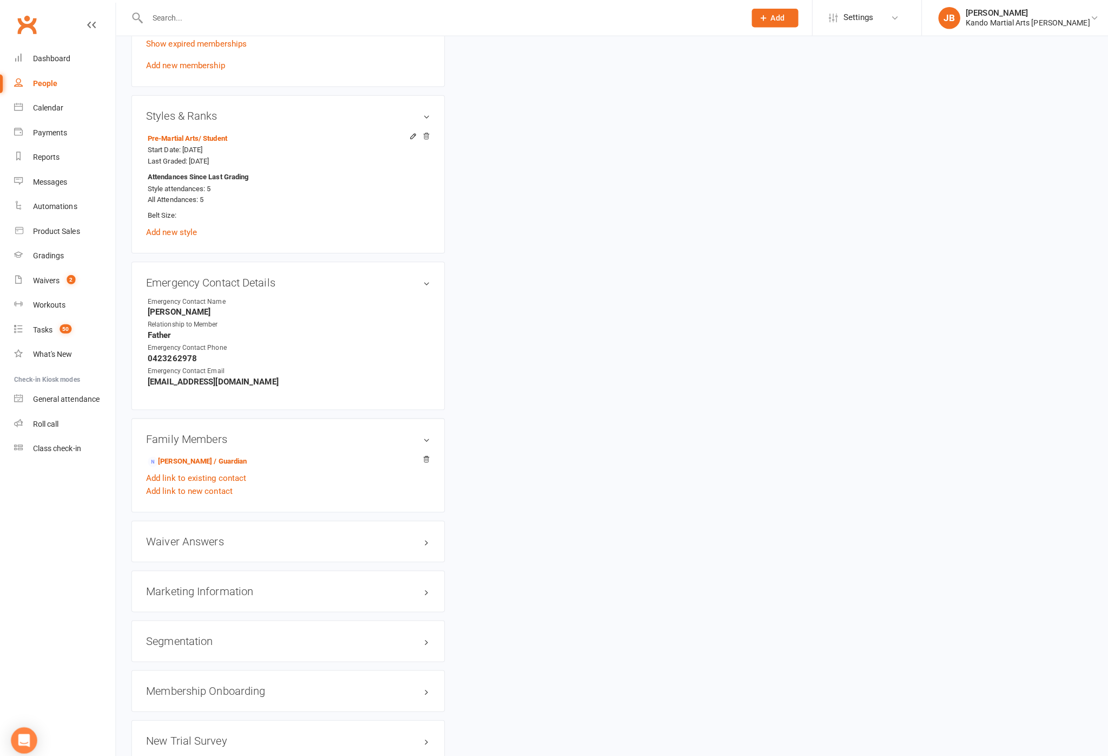
scroll to position [104, 0]
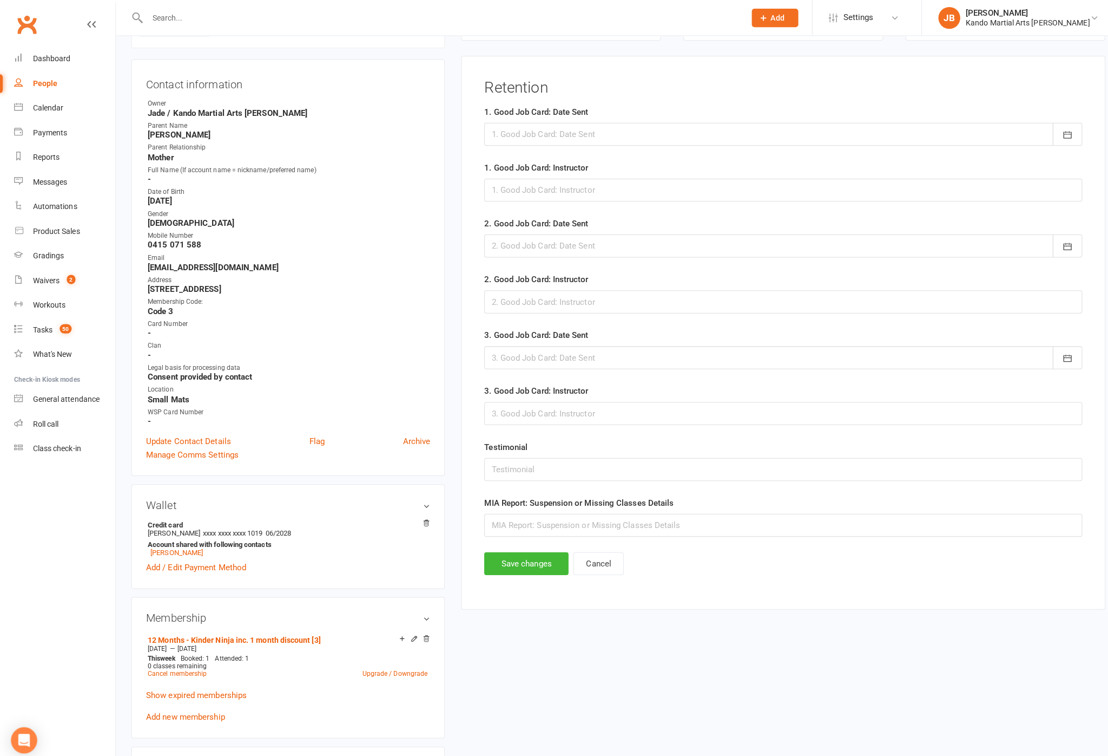
click at [669, 130] on div at bounding box center [775, 132] width 592 height 23
click at [606, 252] on button "15" at bounding box center [594, 242] width 23 height 19
type input "[DATE]"
click at [671, 192] on input "text" at bounding box center [775, 187] width 592 height 23
type input "[PERSON_NAME]"
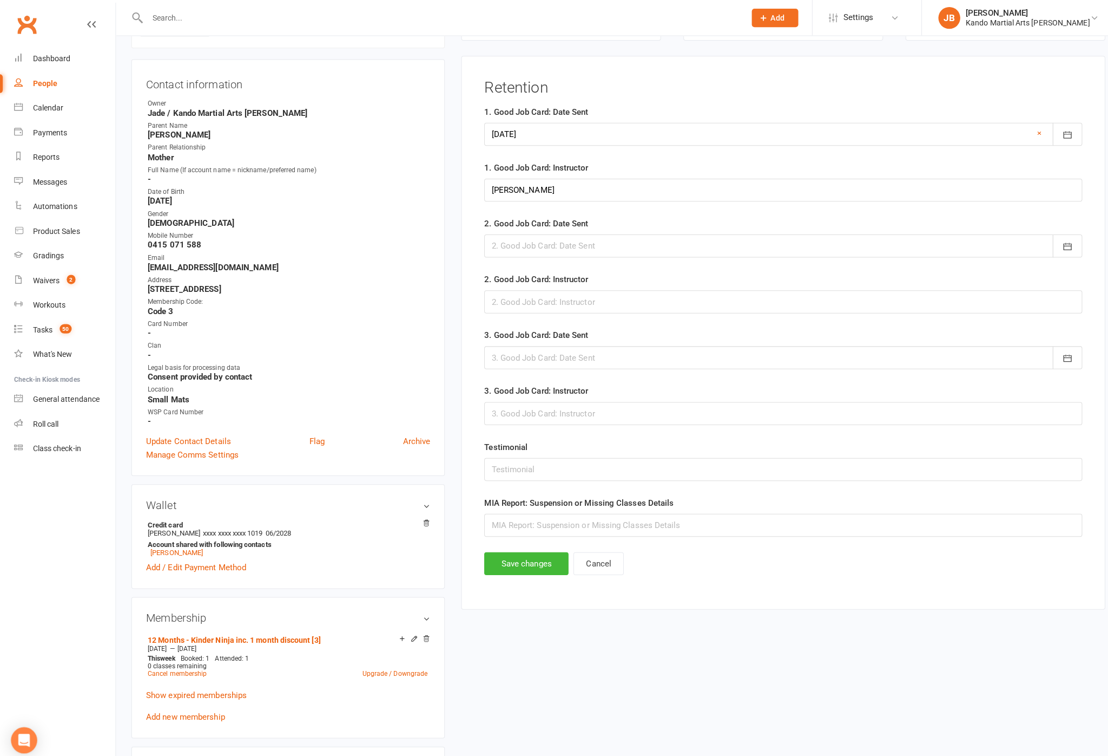
click at [555, 568] on button "Save changes" at bounding box center [520, 557] width 83 height 23
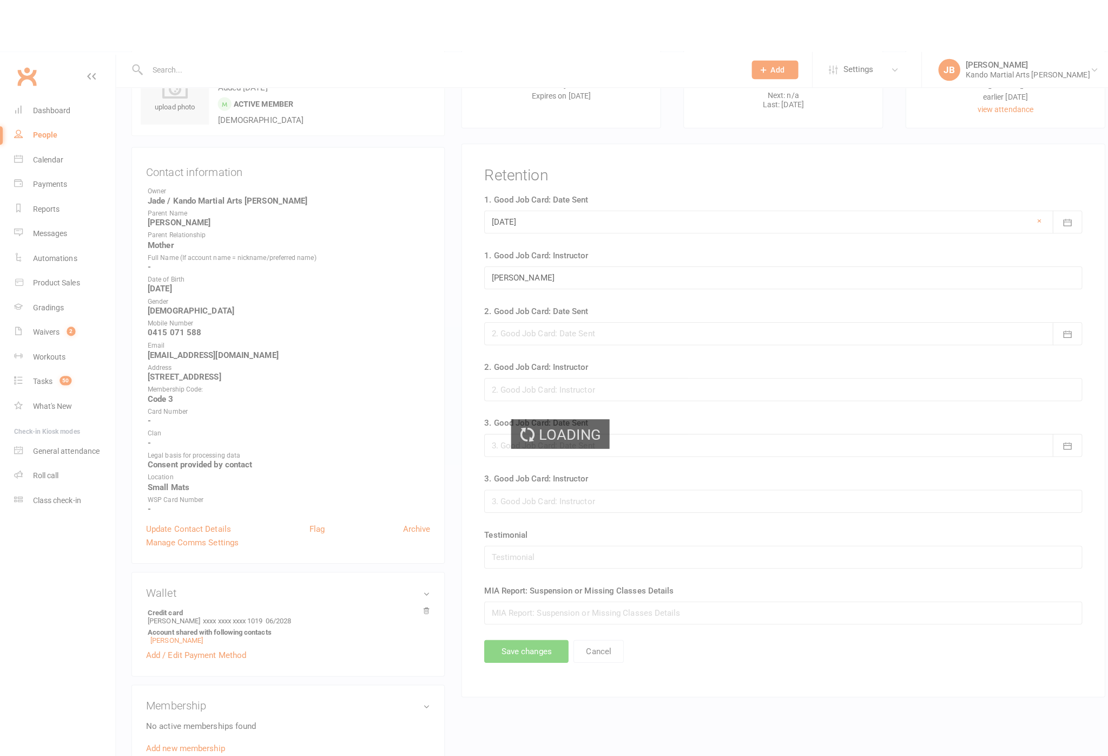
scroll to position [0, 0]
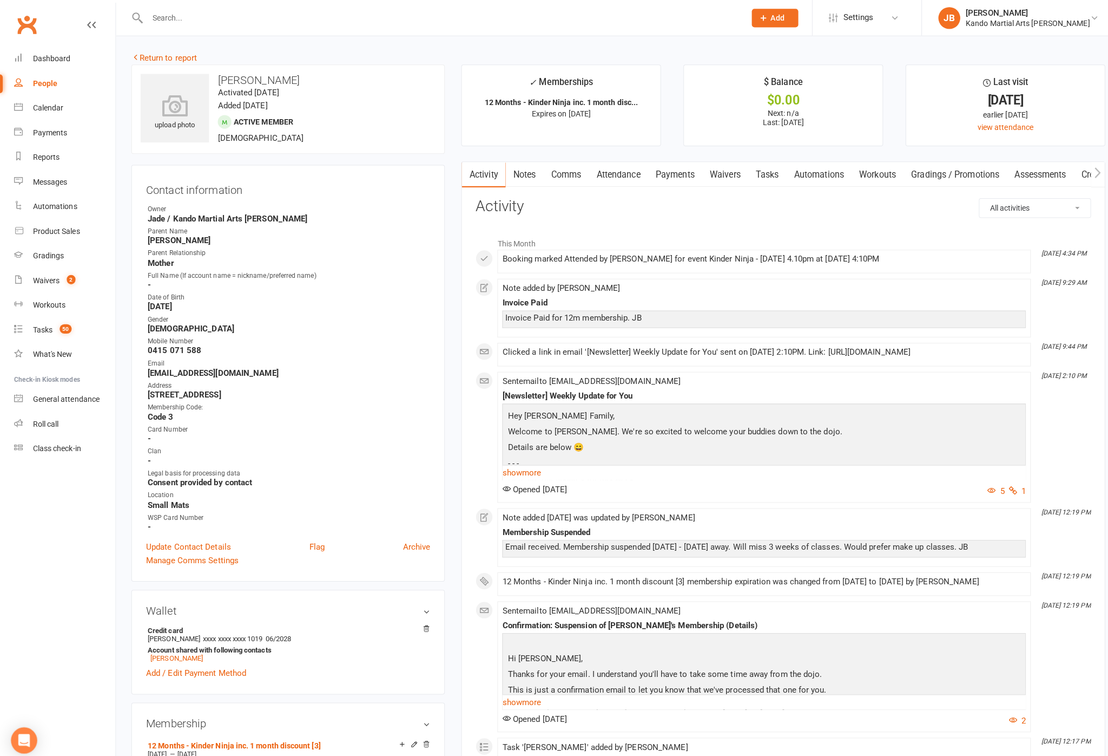
click at [195, 53] on link "Return to report" at bounding box center [162, 58] width 65 height 10
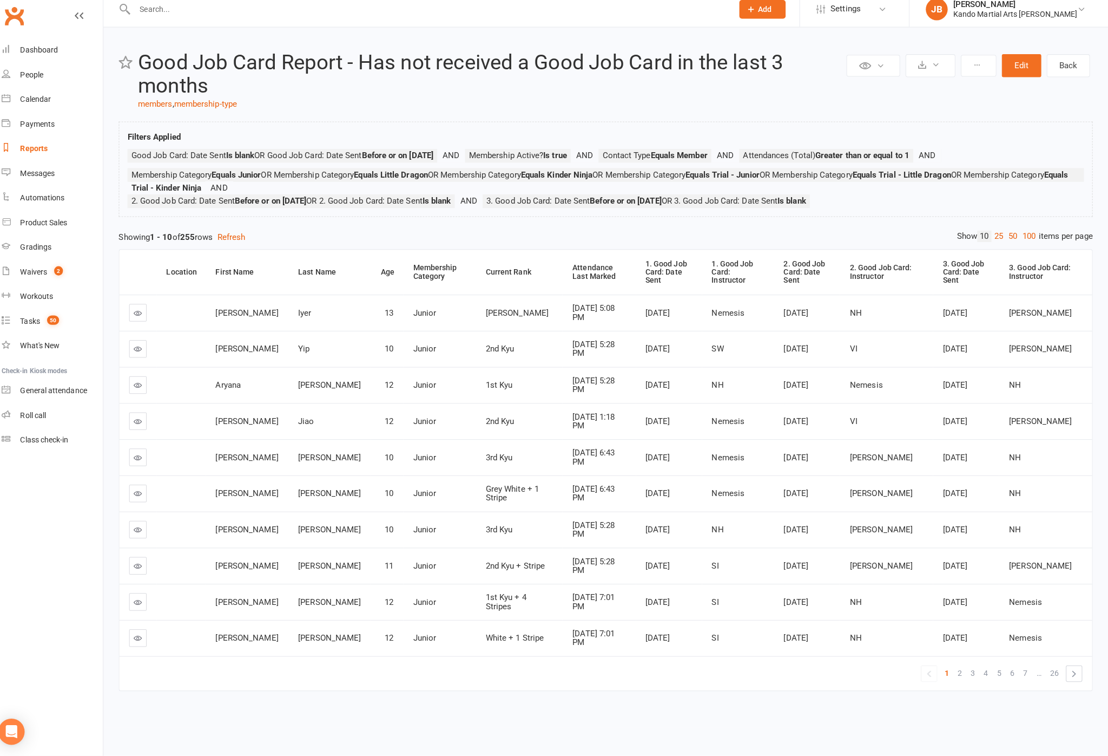
click at [831, 246] on div "Private Report Only visible by me Public Report Visible to everyone Export to C…" at bounding box center [612, 382] width 994 height 692
click at [831, 248] on link "100" at bounding box center [1030, 242] width 18 height 11
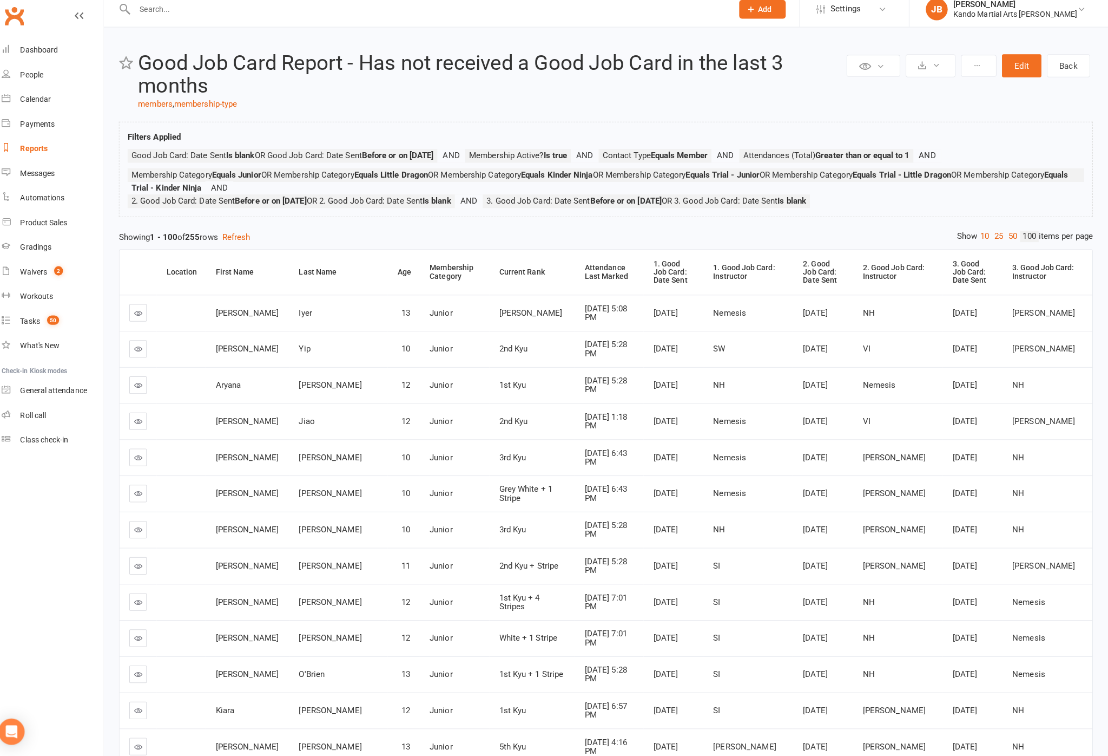
click at [591, 286] on div "Attendance Last Marked" at bounding box center [616, 277] width 50 height 17
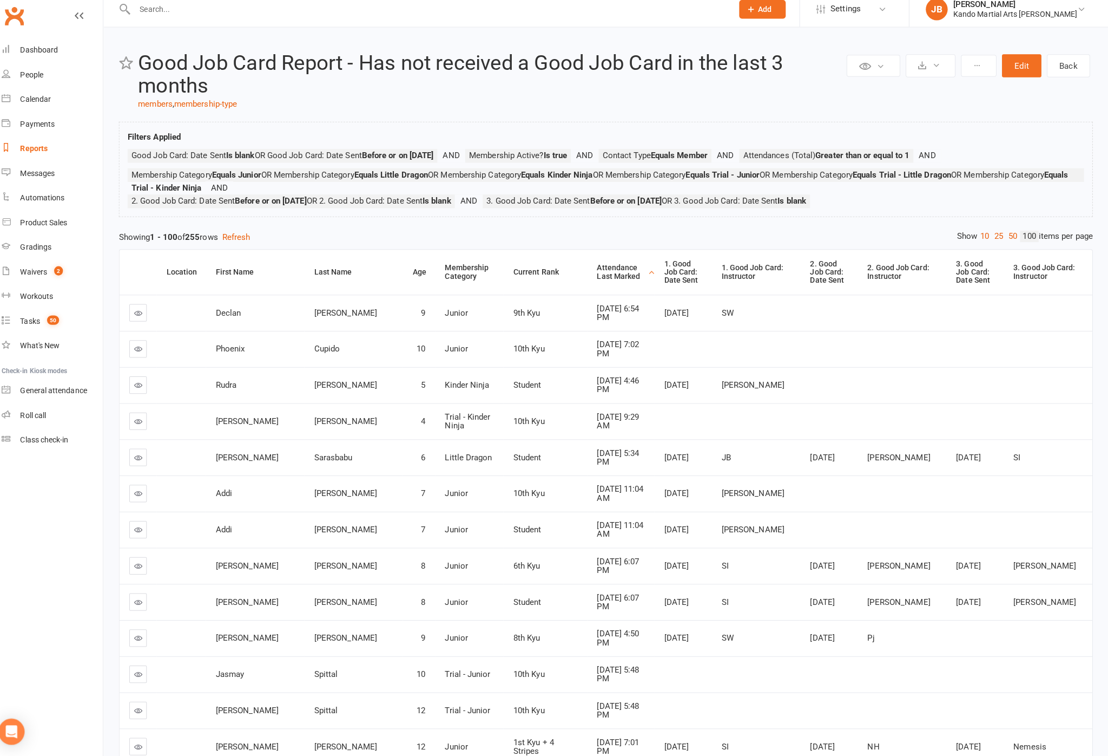
click at [603, 285] on div "Attendance Last Marked" at bounding box center [627, 277] width 48 height 17
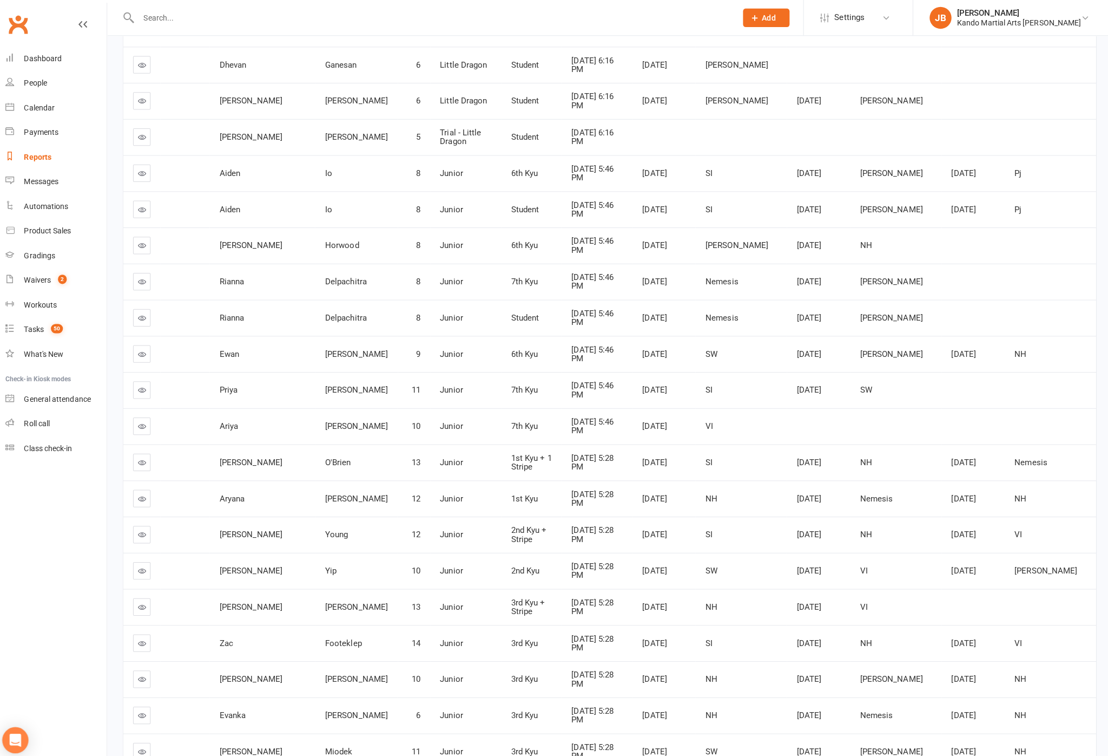
scroll to position [253, 0]
click at [142, 101] on td at bounding box center [148, 101] width 37 height 36
click at [140, 108] on link at bounding box center [148, 100] width 17 height 17
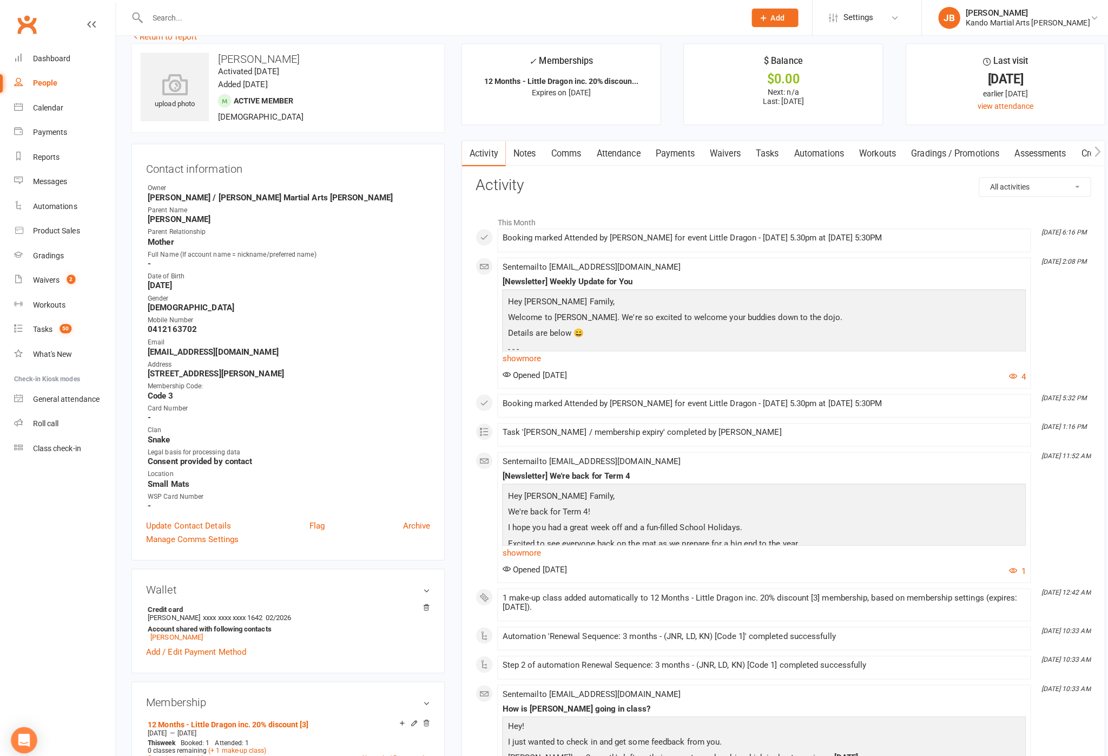
scroll to position [21, 0]
click at [91, 25] on icon at bounding box center [90, 24] width 9 height 9
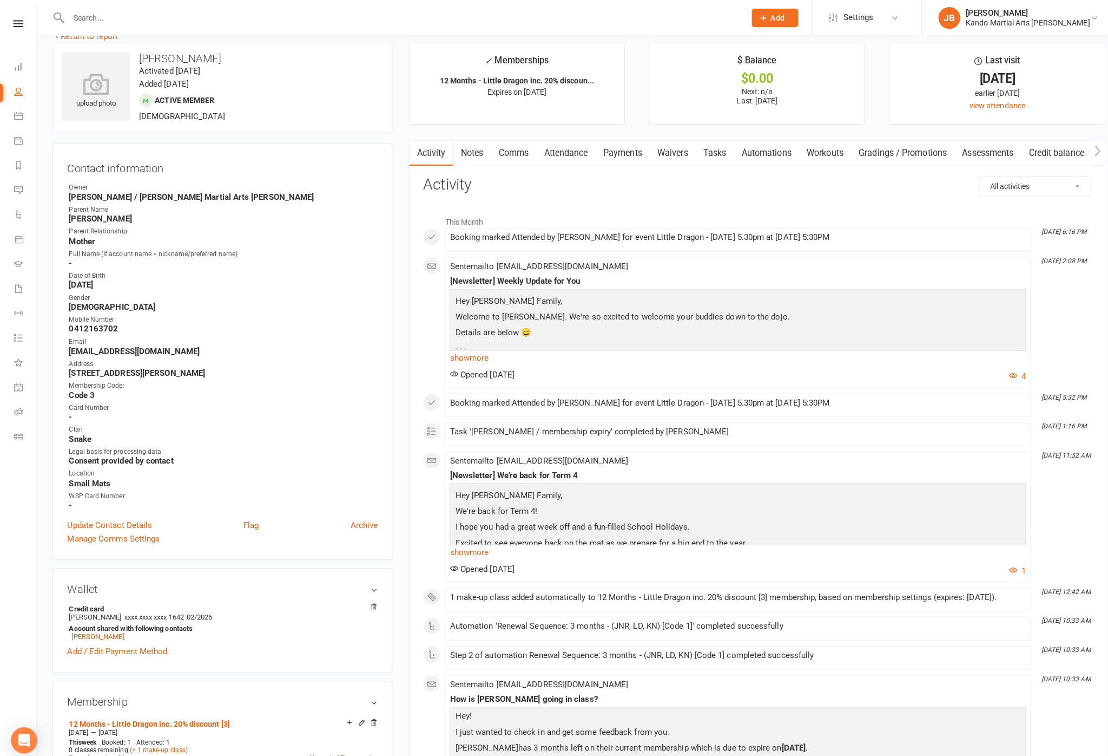
click at [14, 90] on link "People" at bounding box center [25, 92] width 22 height 24
select select "100"
